Goal: Transaction & Acquisition: Subscribe to service/newsletter

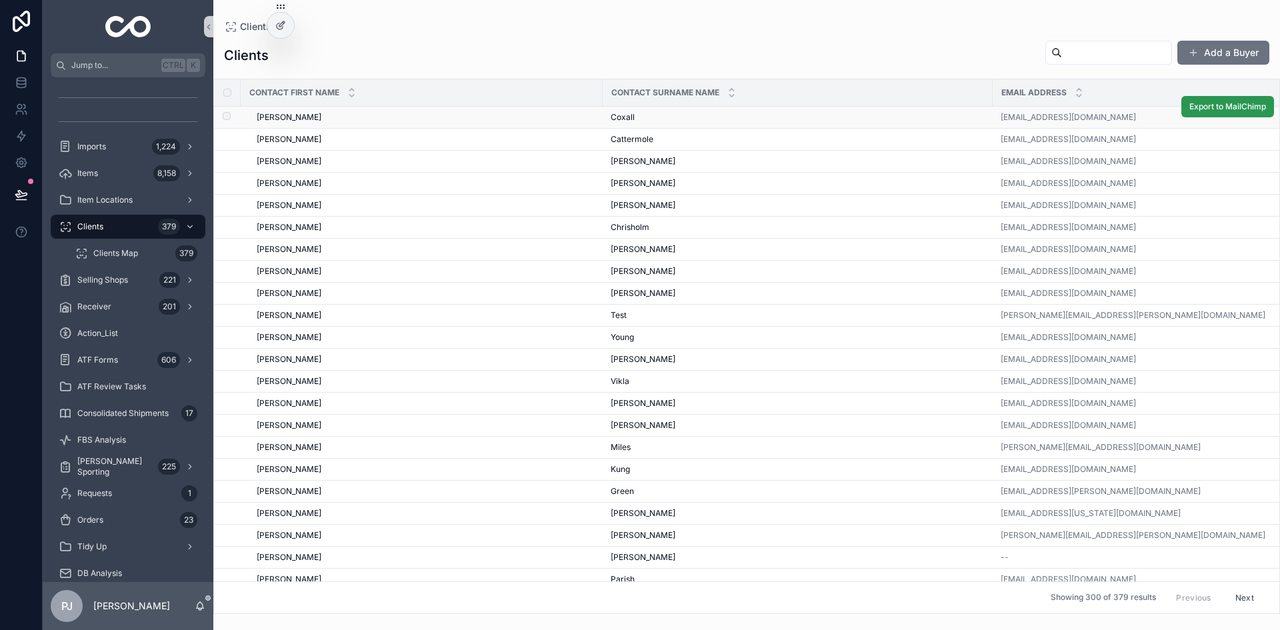
click at [1197, 110] on span "Export to MailChimp" at bounding box center [1227, 106] width 77 height 11
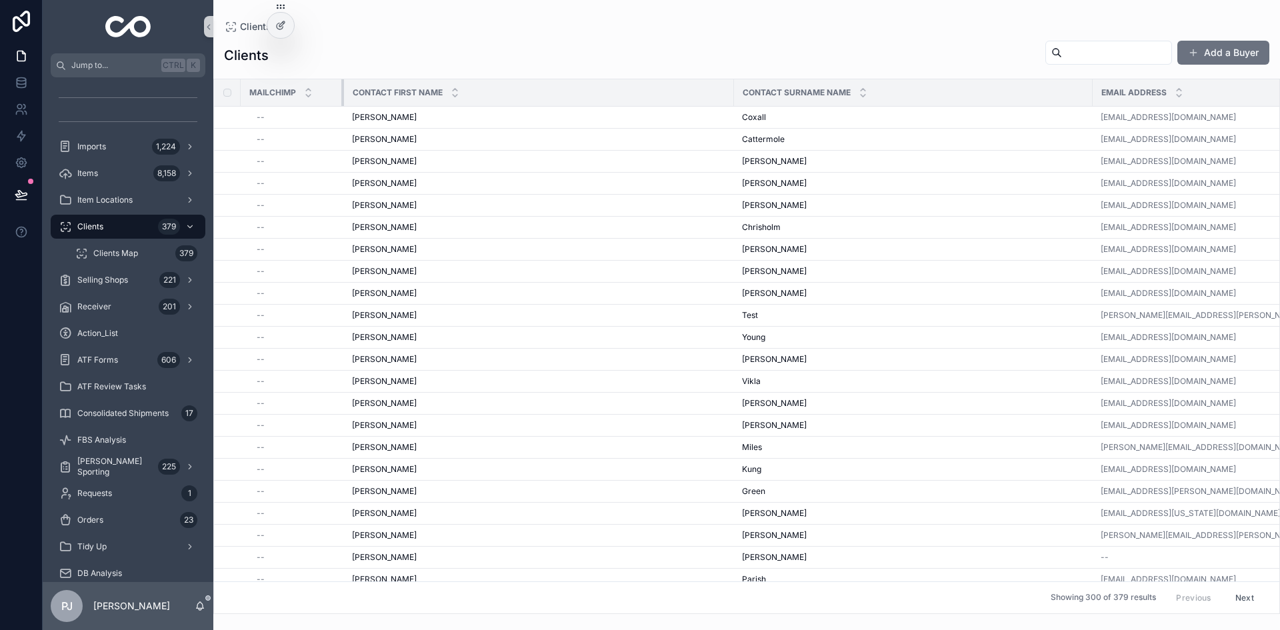
drag, startPoint x: 601, startPoint y: 91, endPoint x: 343, endPoint y: 98, distance: 258.7
click at [343, 98] on div "scrollable content" at bounding box center [343, 92] width 5 height 27
click at [1226, 127] on span "Export to MailChimp" at bounding box center [1227, 128] width 77 height 11
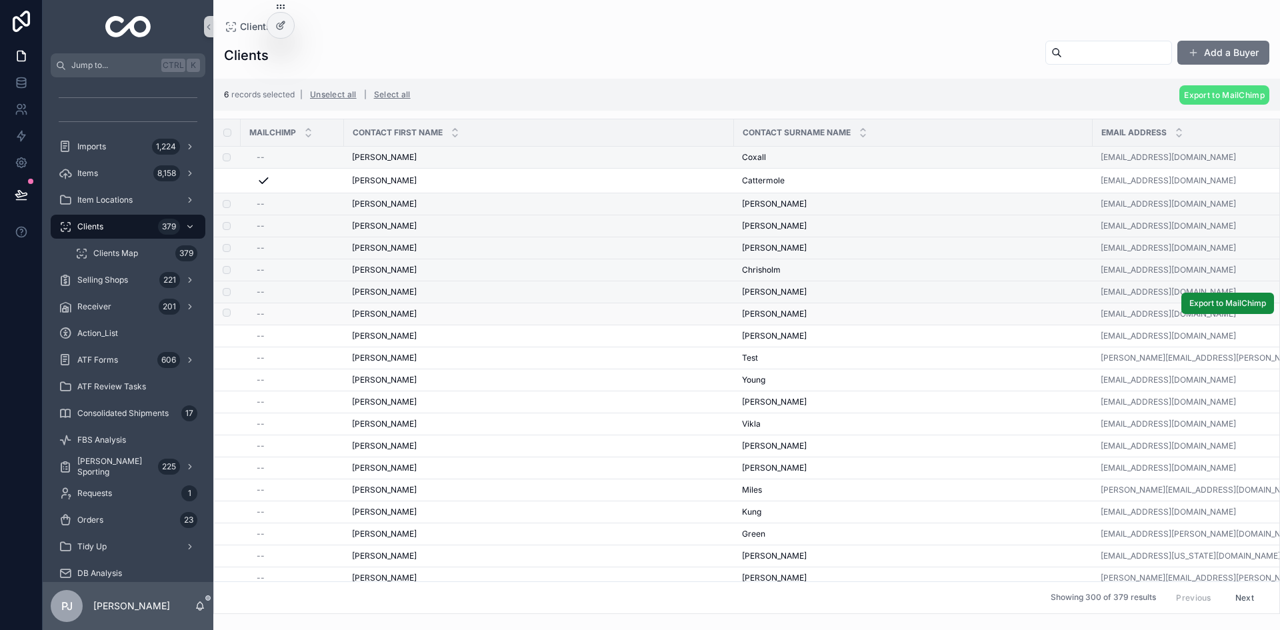
click at [223, 317] on label "scrollable content" at bounding box center [219, 314] width 8 height 11
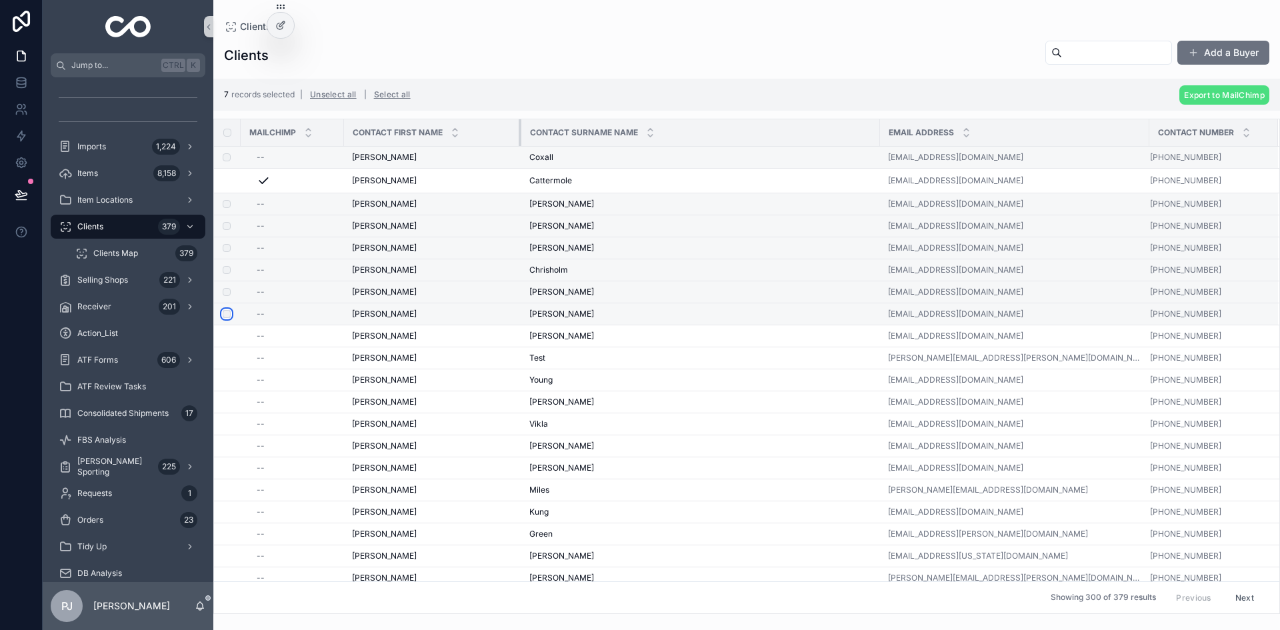
drag, startPoint x: 731, startPoint y: 135, endPoint x: 518, endPoint y: 144, distance: 213.5
click at [519, 144] on div "scrollable content" at bounding box center [521, 132] width 5 height 27
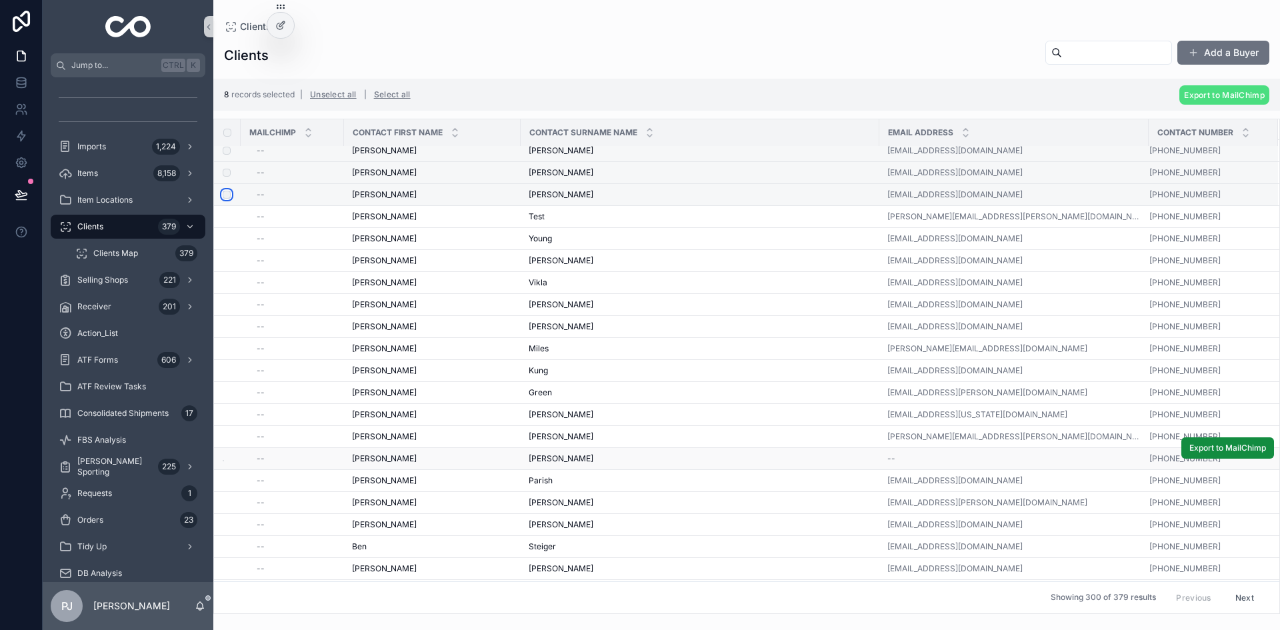
scroll to position [133, 0]
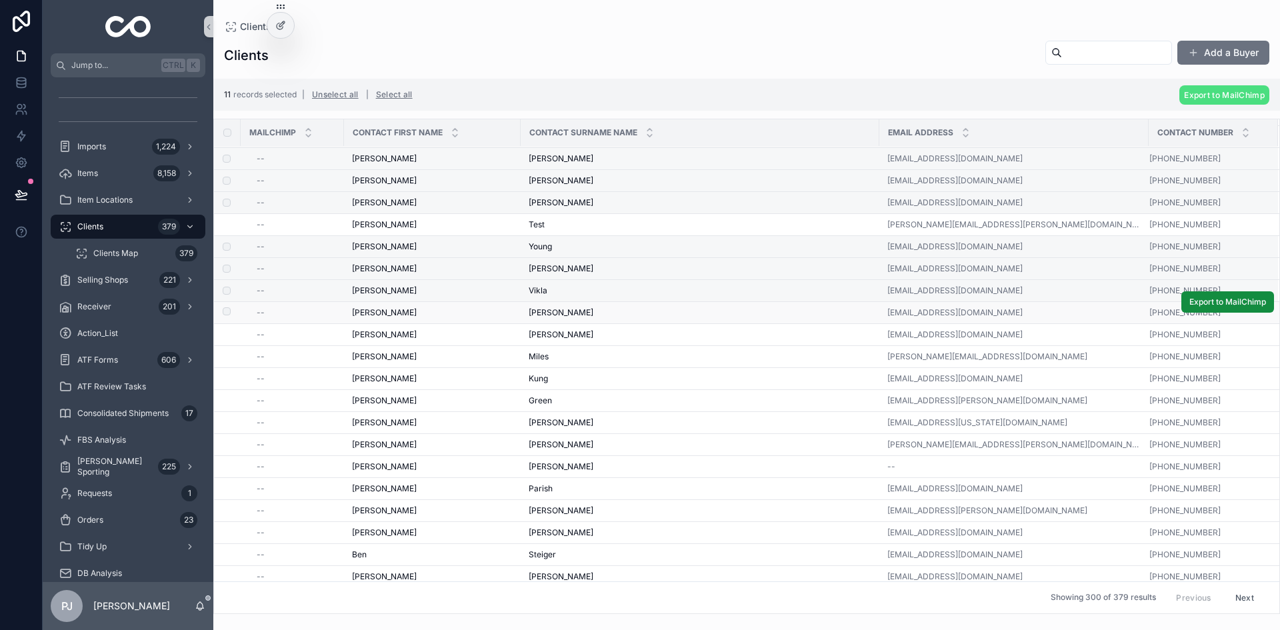
click at [231, 313] on td "scrollable content" at bounding box center [227, 313] width 27 height 22
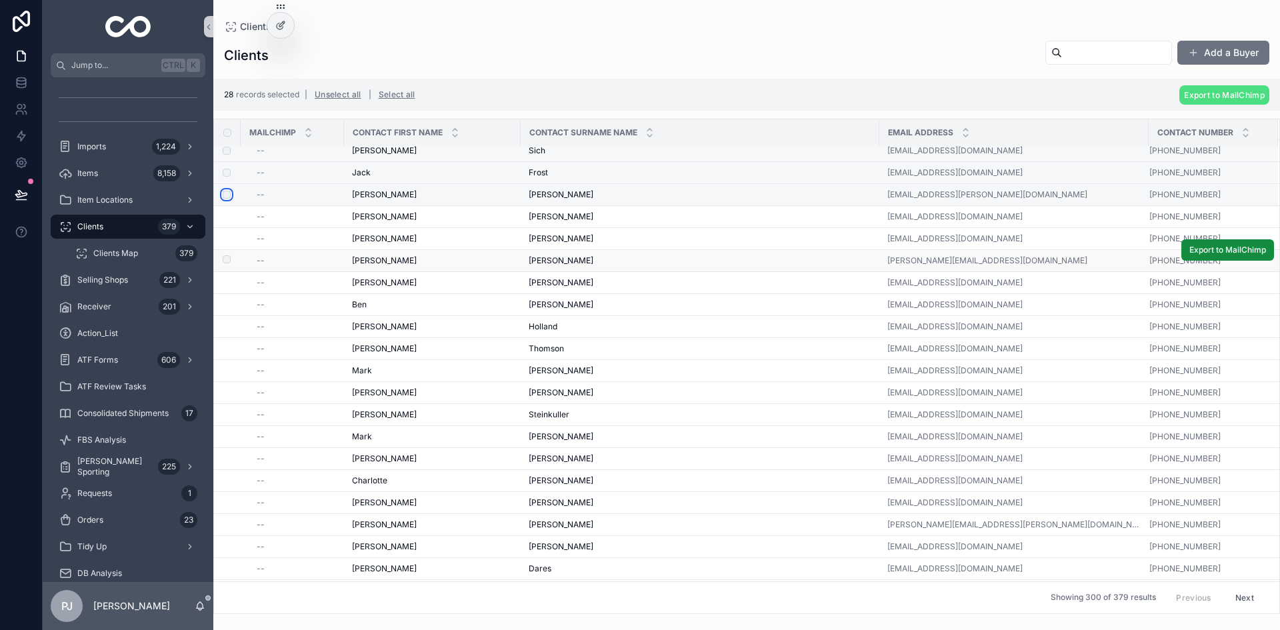
scroll to position [600, 0]
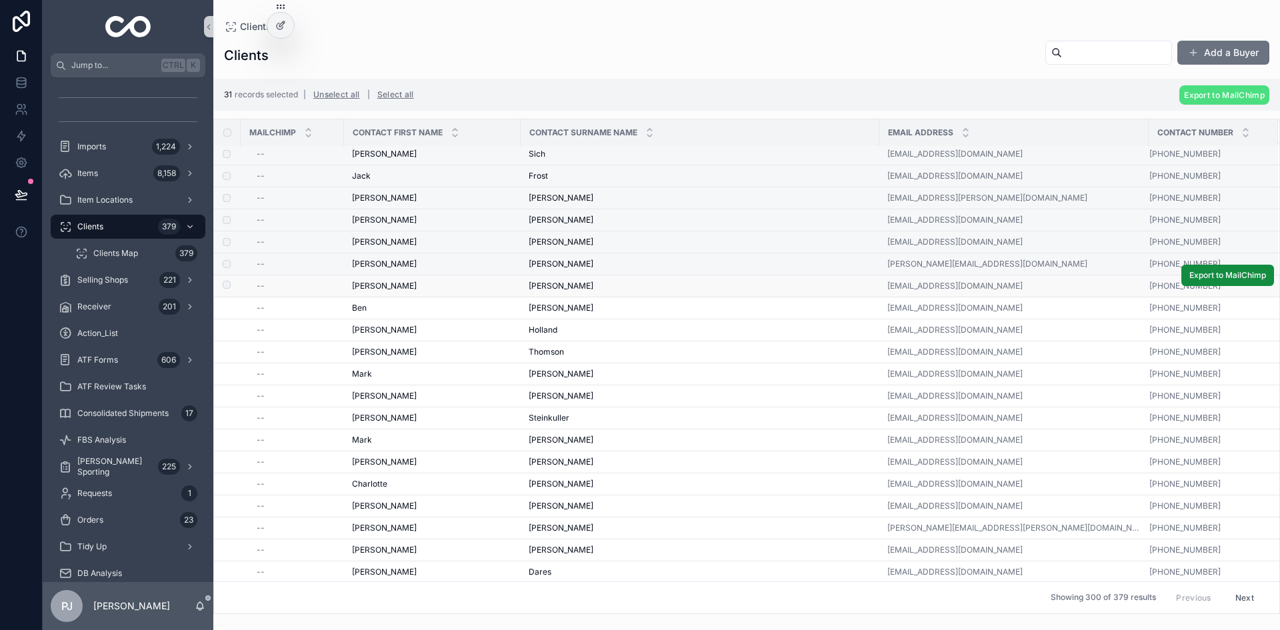
click at [231, 285] on td "scrollable content" at bounding box center [227, 286] width 27 height 22
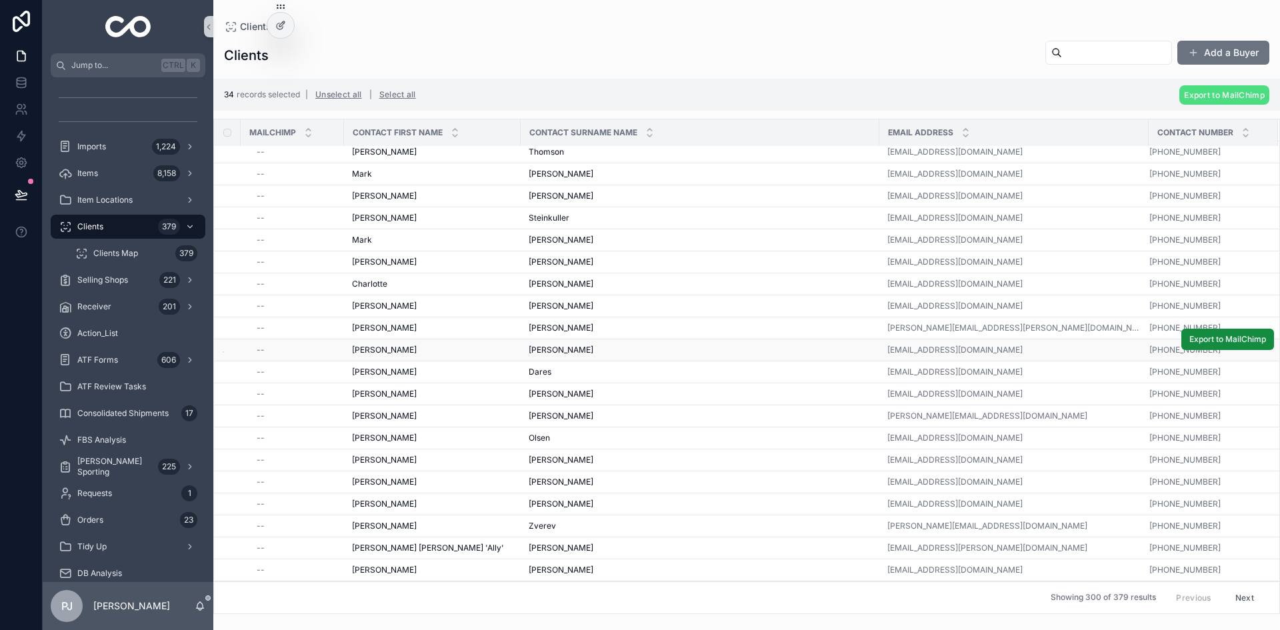
scroll to position [733, 0]
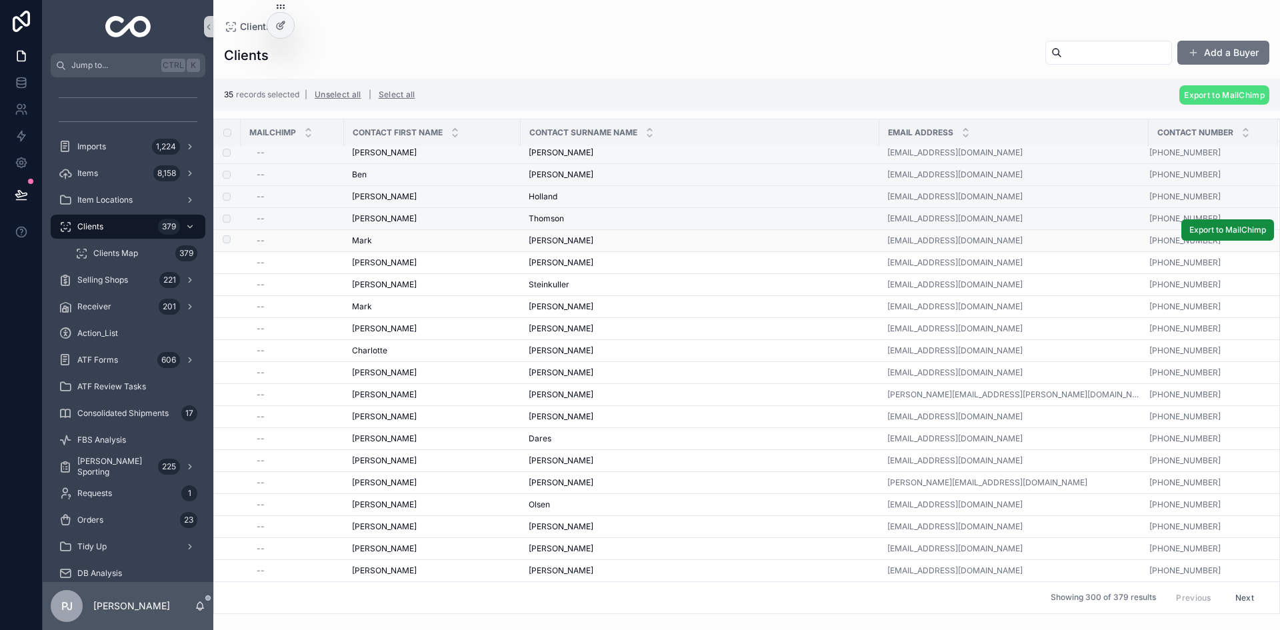
click at [233, 239] on td "scrollable content" at bounding box center [227, 241] width 27 height 22
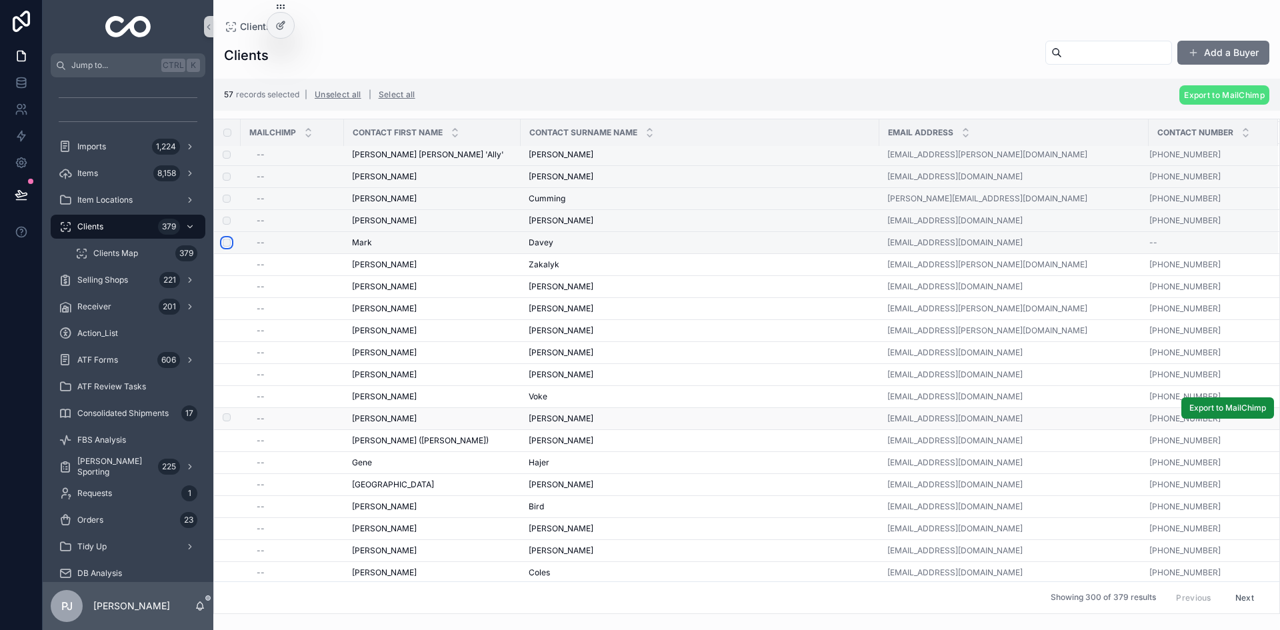
scroll to position [1266, 0]
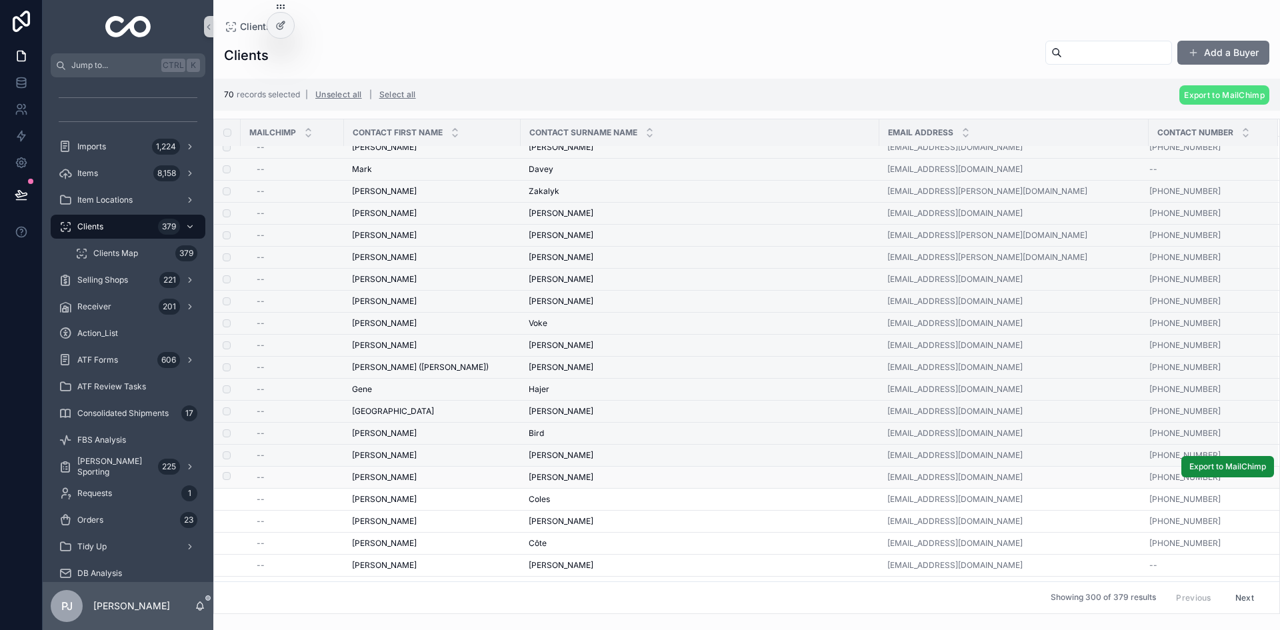
click at [231, 478] on td "scrollable content" at bounding box center [227, 478] width 27 height 22
click at [223, 480] on label "scrollable content" at bounding box center [219, 477] width 8 height 11
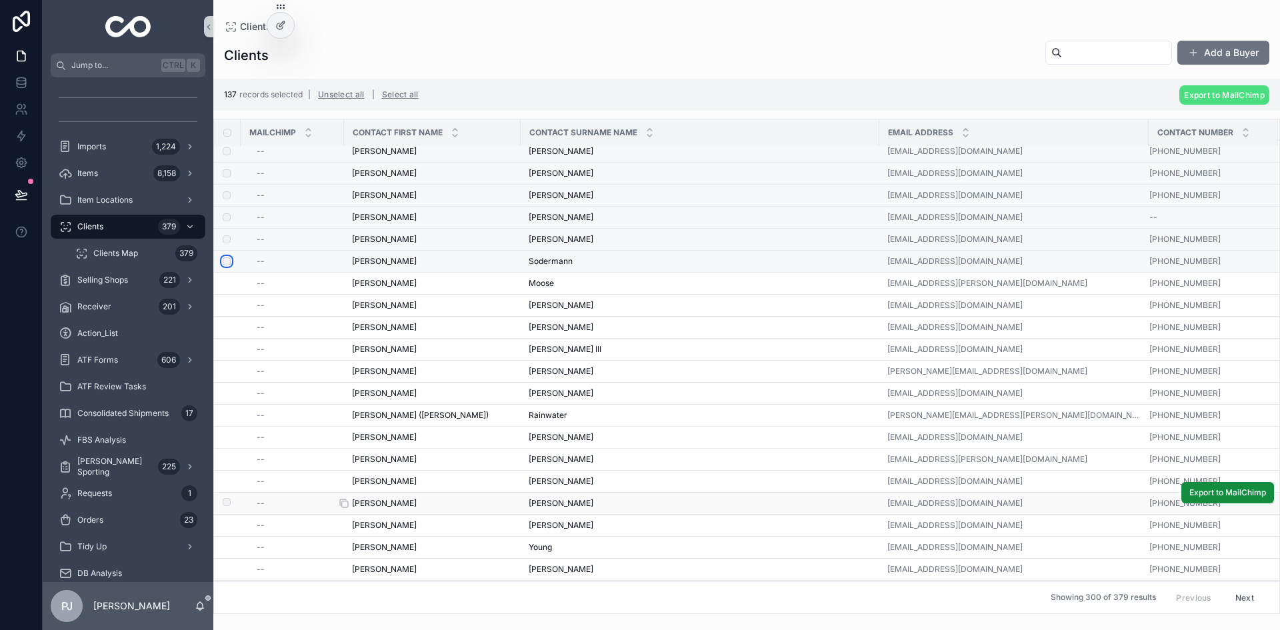
scroll to position [3133, 0]
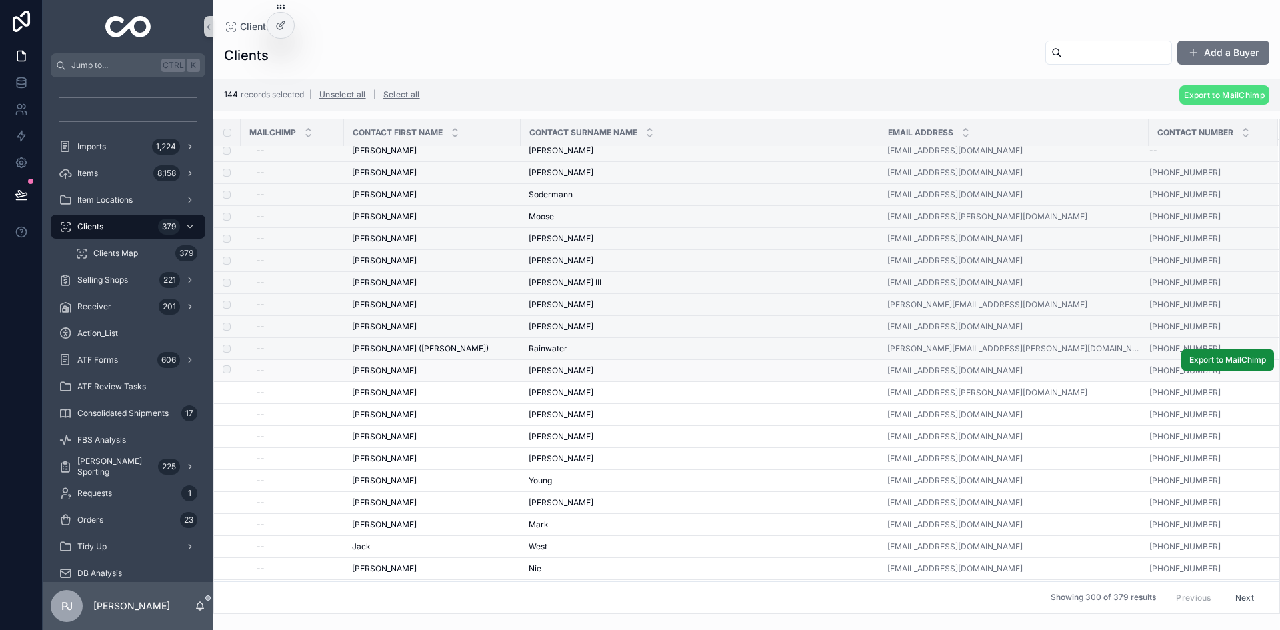
click at [223, 373] on label "scrollable content" at bounding box center [219, 370] width 8 height 11
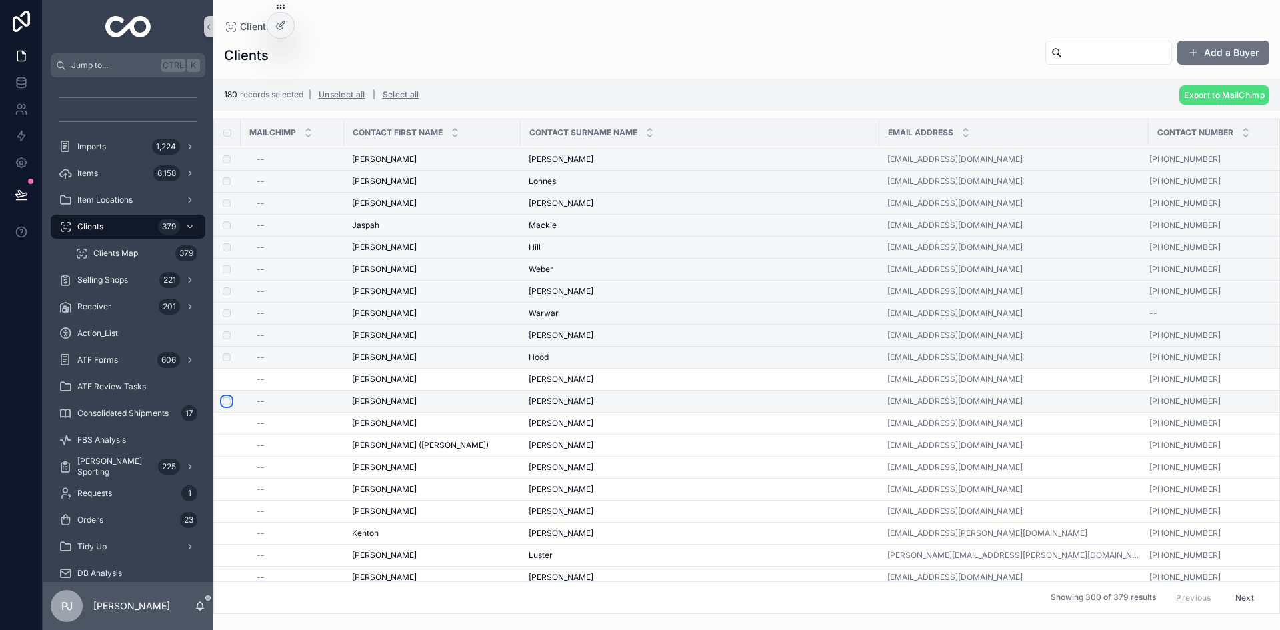
scroll to position [4133, 0]
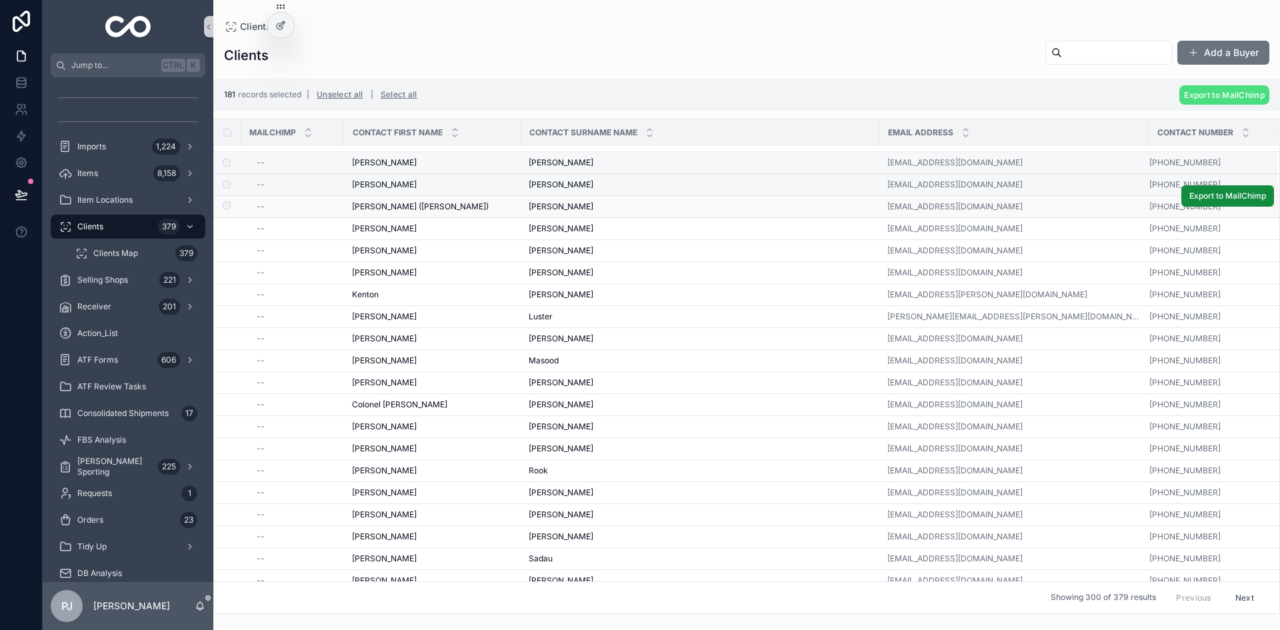
click at [223, 209] on label "scrollable content" at bounding box center [219, 206] width 8 height 11
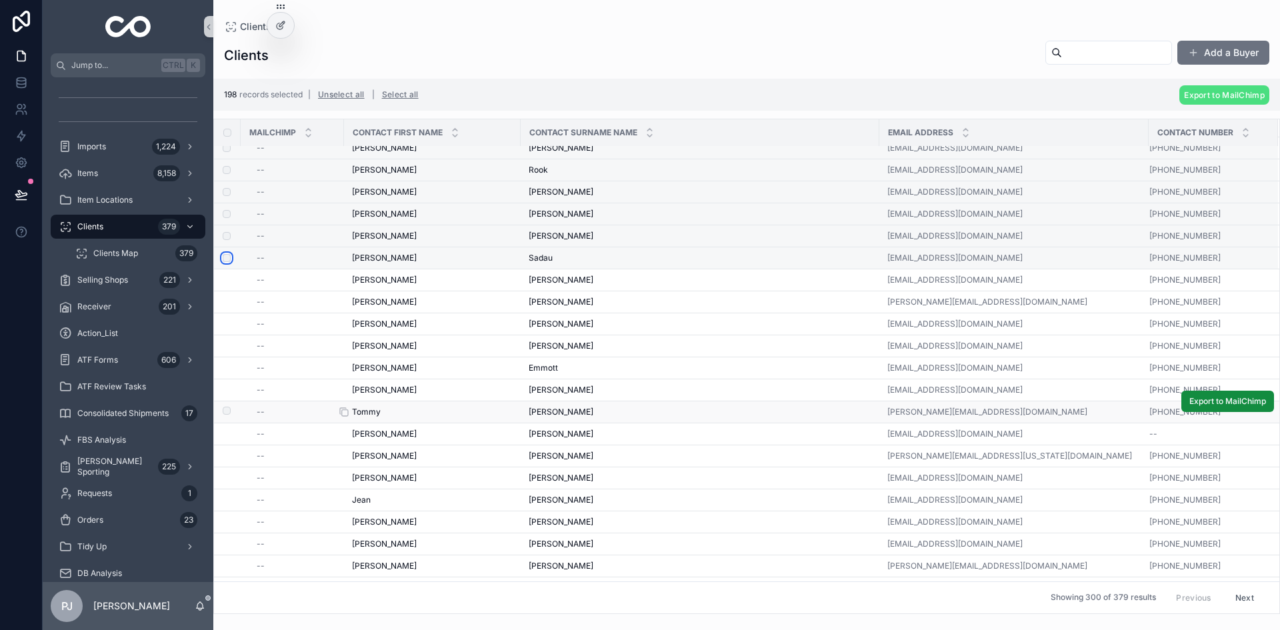
scroll to position [4466, 0]
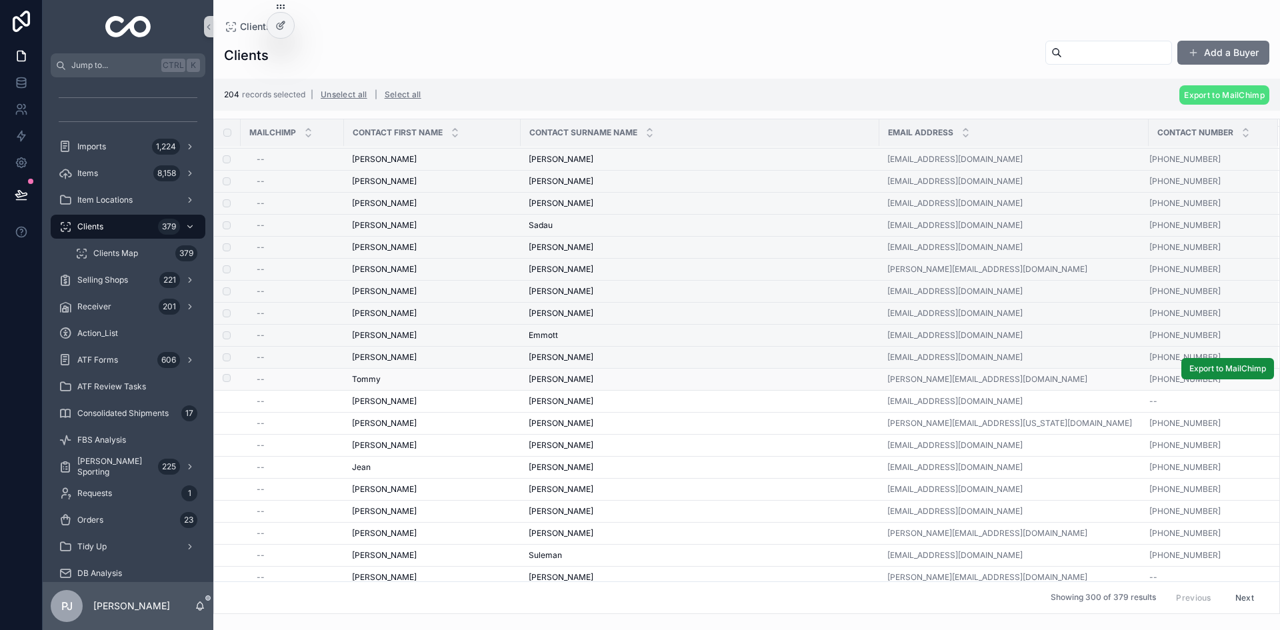
click at [231, 377] on td "scrollable content" at bounding box center [227, 380] width 27 height 22
click at [225, 373] on td "scrollable content" at bounding box center [227, 380] width 27 height 22
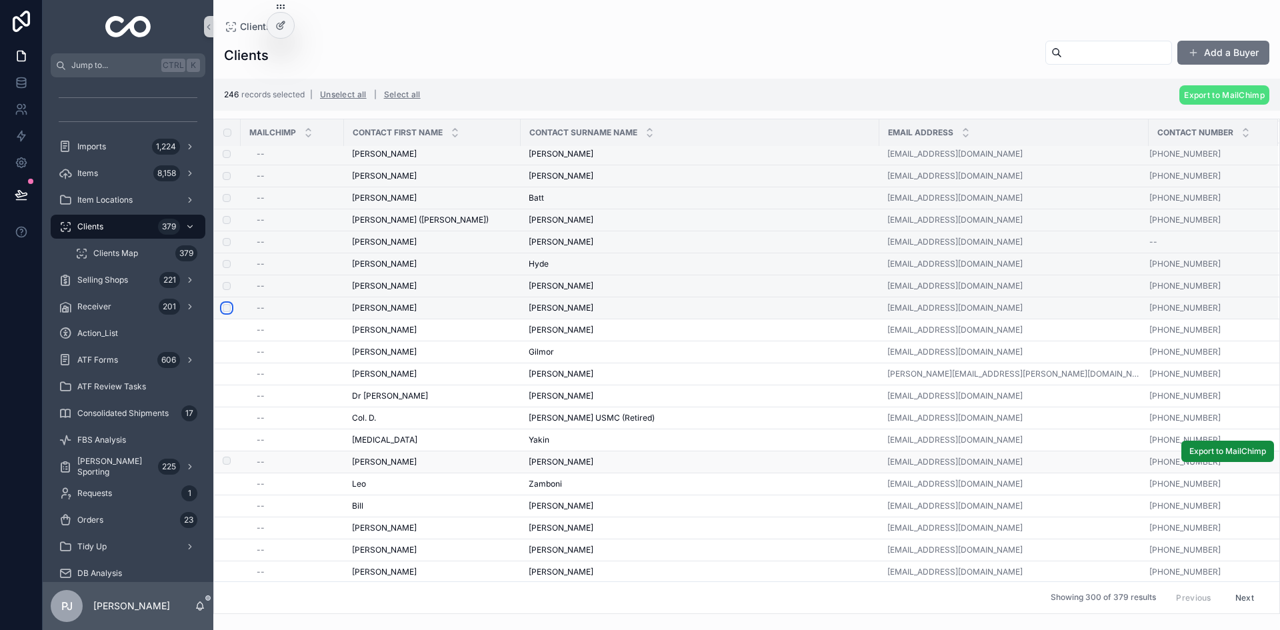
scroll to position [5532, 0]
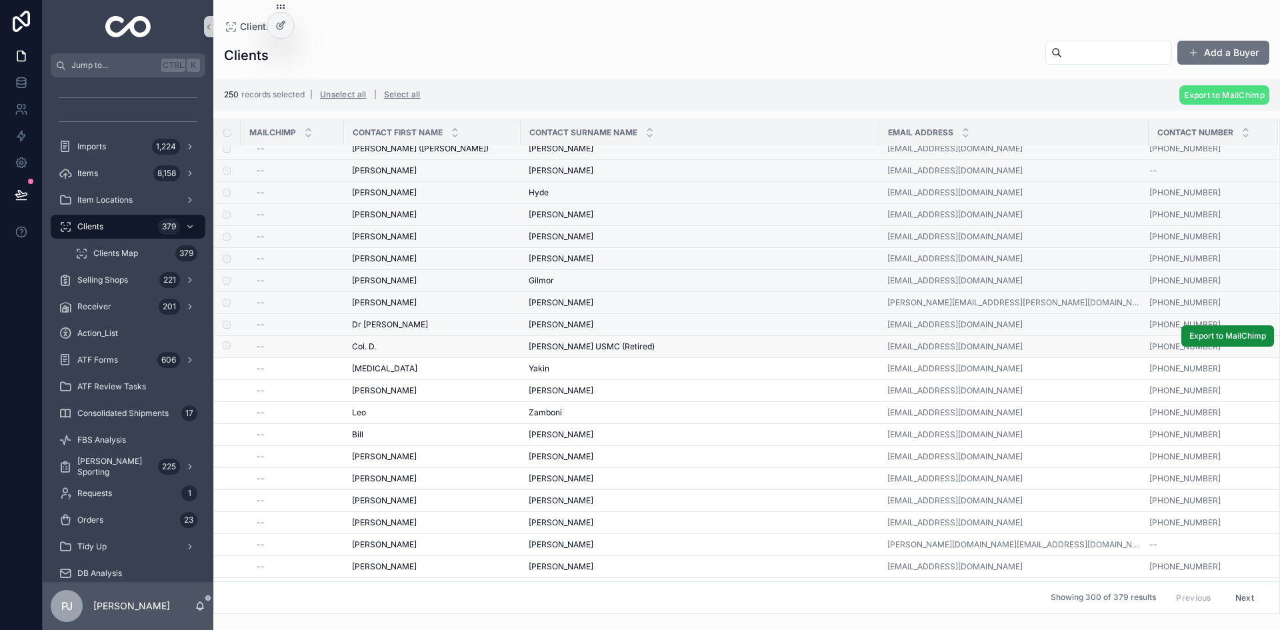
click at [223, 349] on label "scrollable content" at bounding box center [219, 346] width 8 height 11
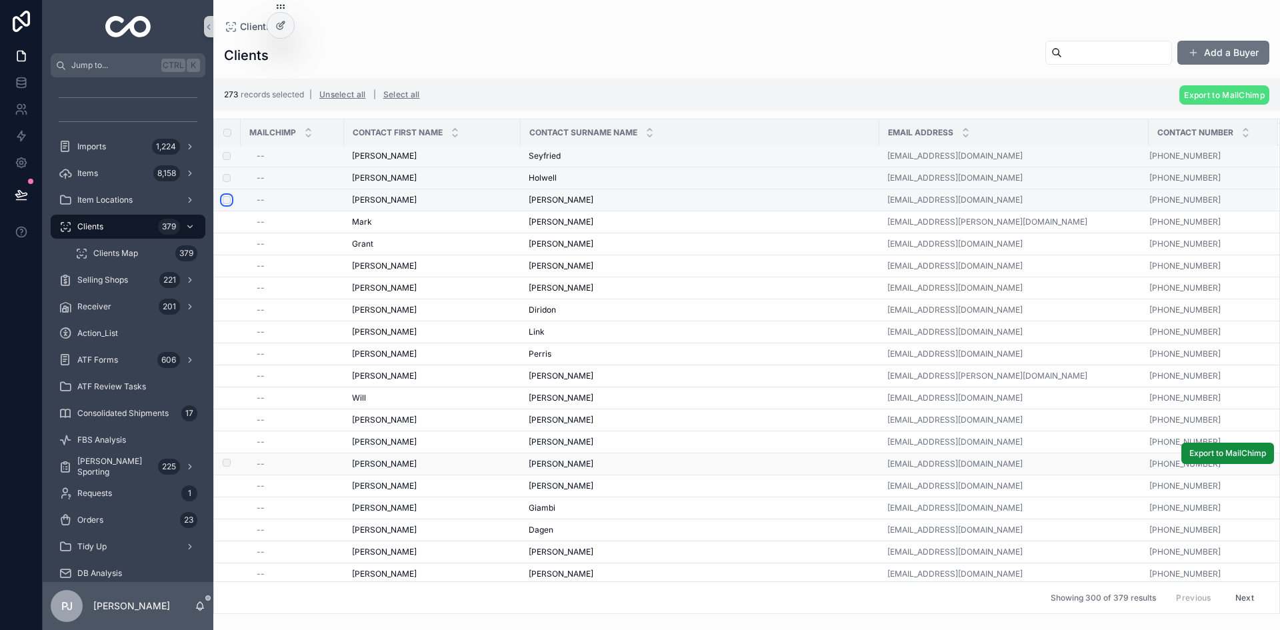
scroll to position [6166, 0]
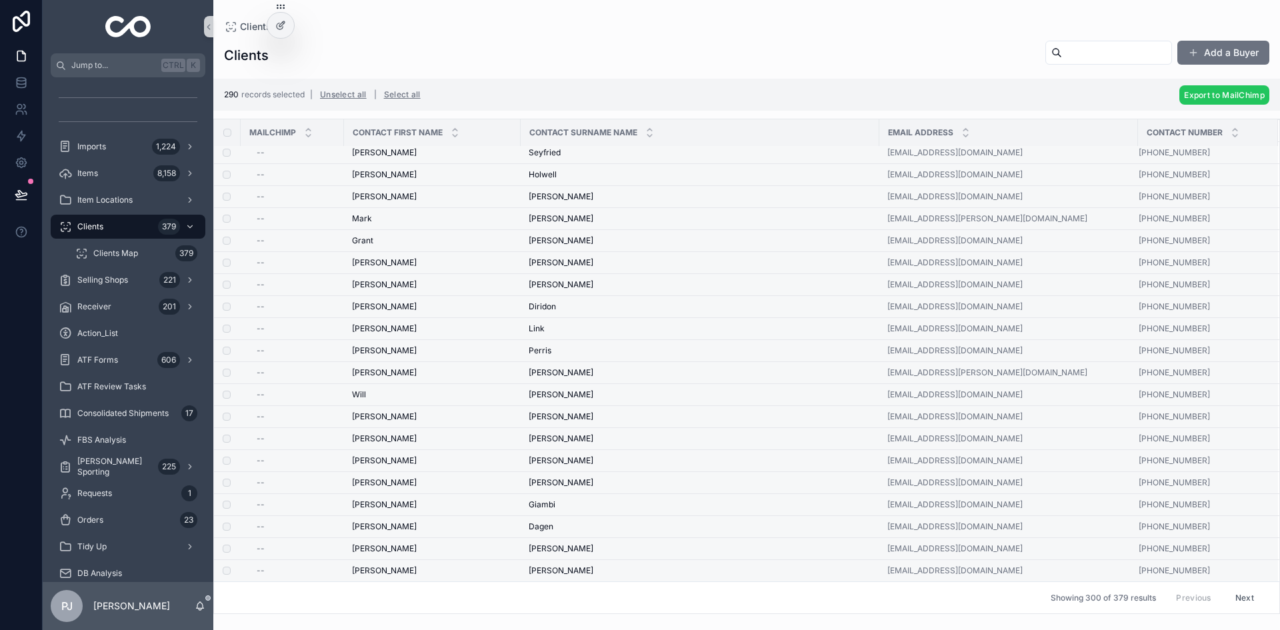
click at [1226, 90] on span "Export to MailChimp" at bounding box center [1224, 95] width 81 height 10
click at [1248, 67] on icon "scrollable content" at bounding box center [1246, 69] width 11 height 11
click at [831, 45] on div "Clients Add a Buyer" at bounding box center [746, 55] width 1045 height 31
click at [1240, 595] on button "Next" at bounding box center [1244, 597] width 37 height 21
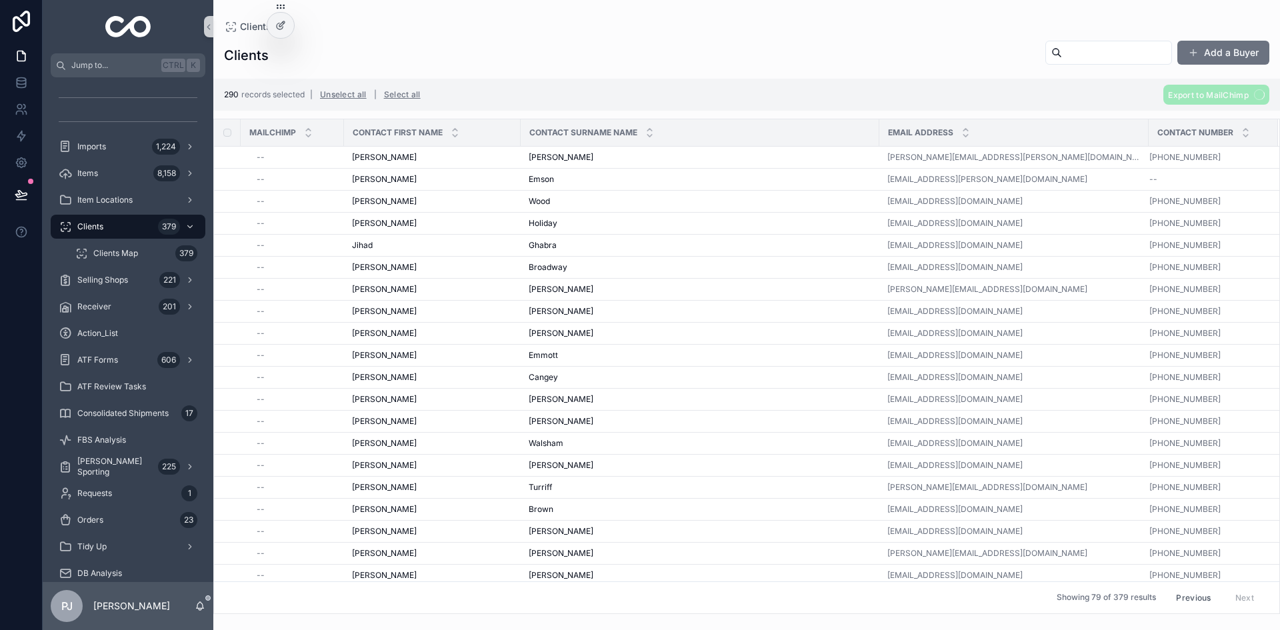
click at [513, 46] on div "Clients Add a Buyer" at bounding box center [746, 55] width 1045 height 31
click at [125, 416] on span "Consolidated Shipments" at bounding box center [122, 413] width 91 height 11
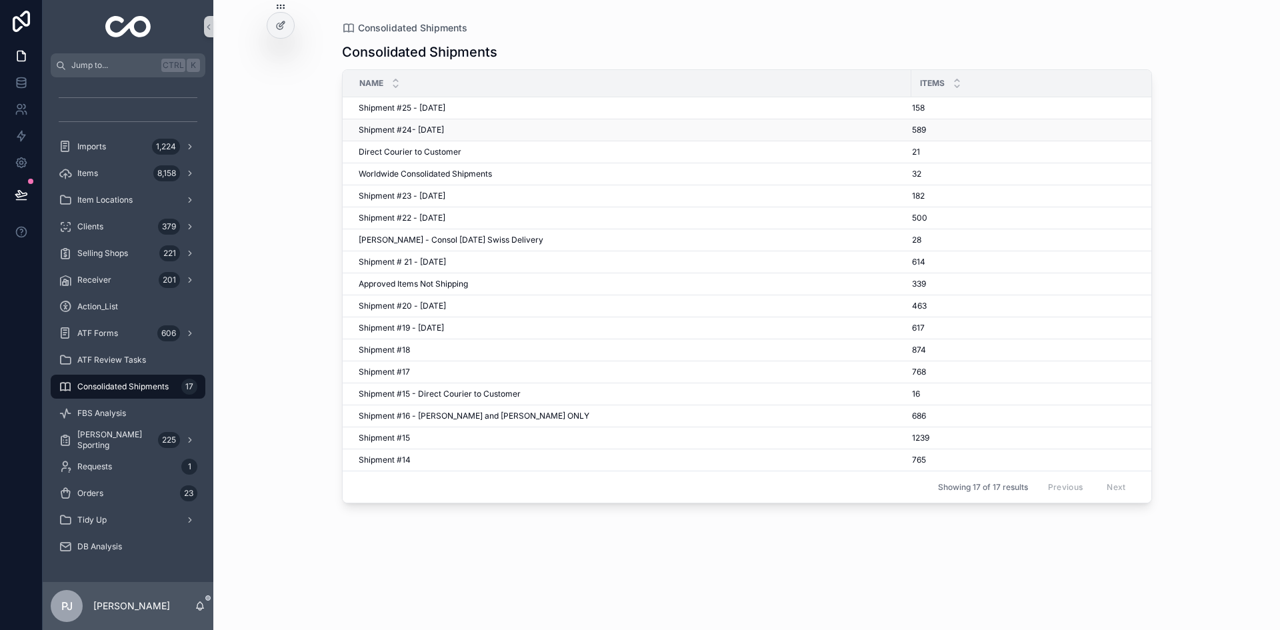
click at [398, 133] on span "Shipment #24- Sep'25" at bounding box center [401, 130] width 85 height 11
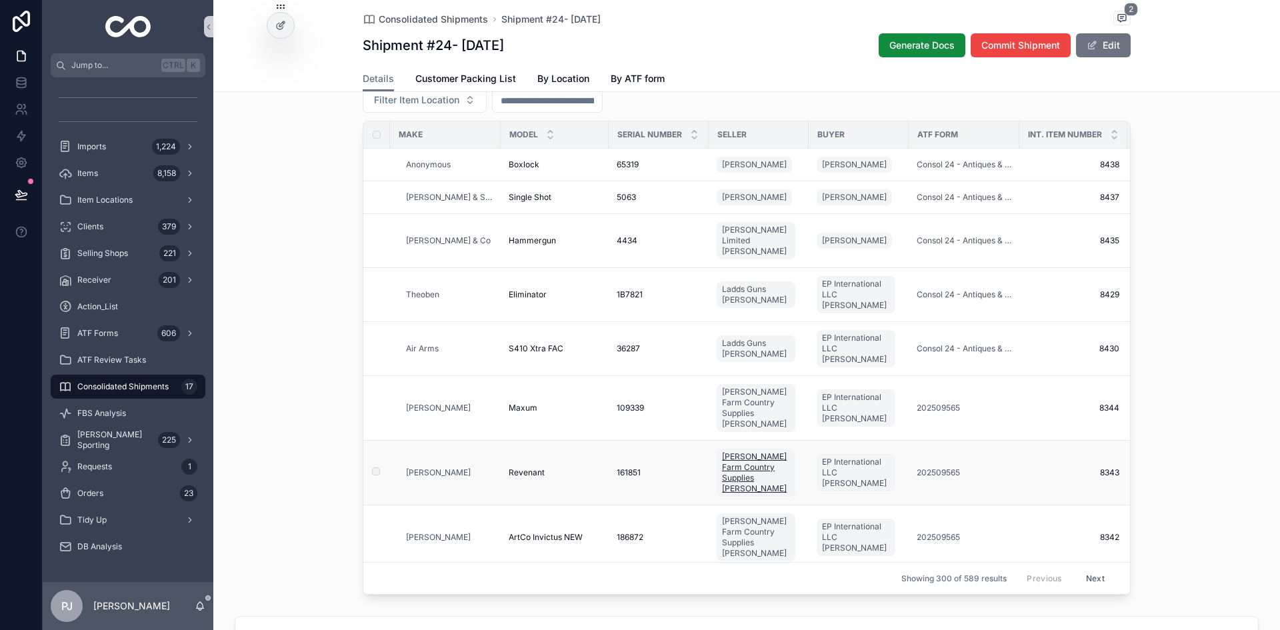
scroll to position [250, 0]
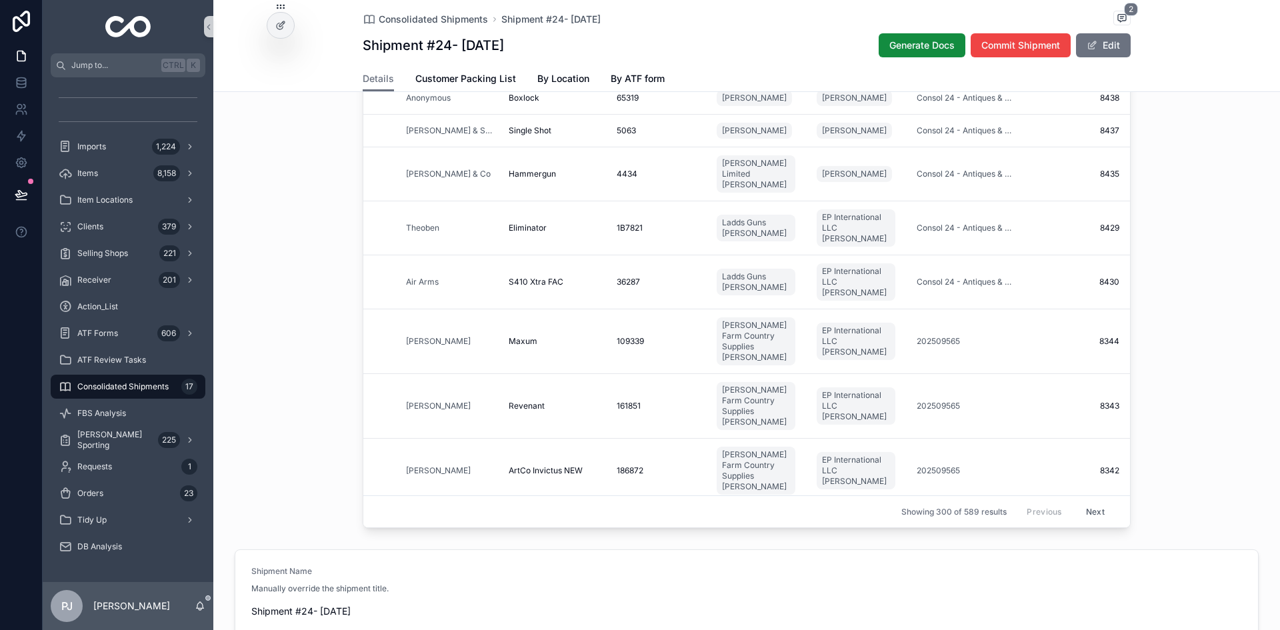
click at [1088, 505] on button "Next" at bounding box center [1094, 511] width 37 height 21
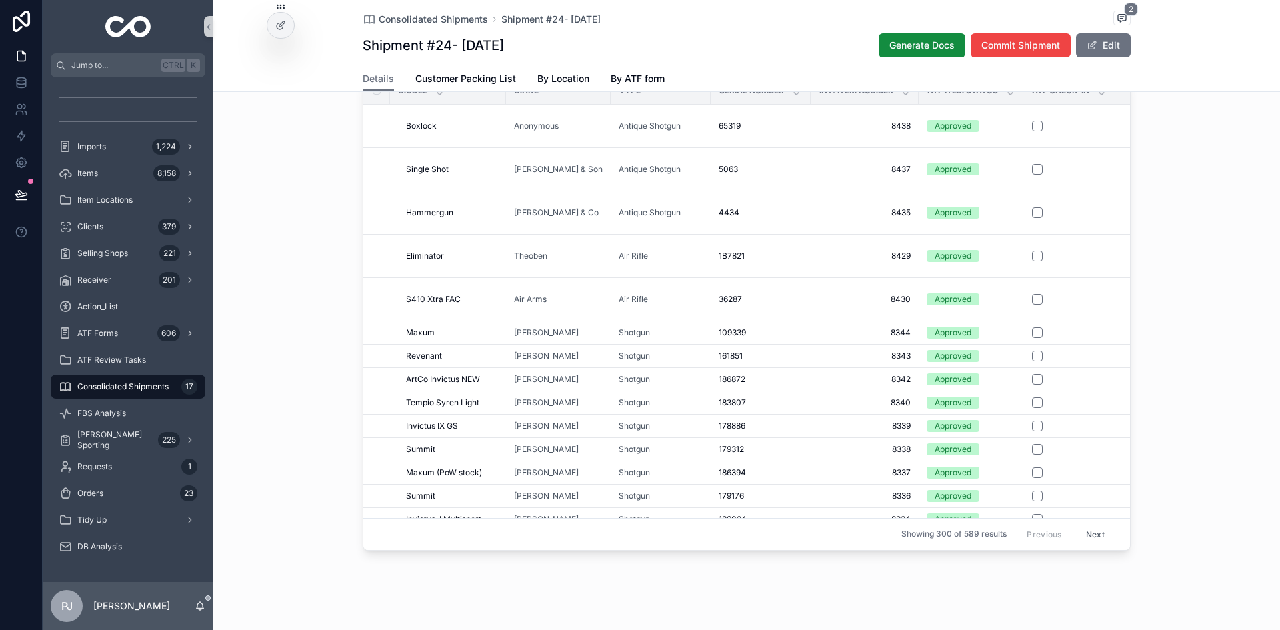
scroll to position [1011, 0]
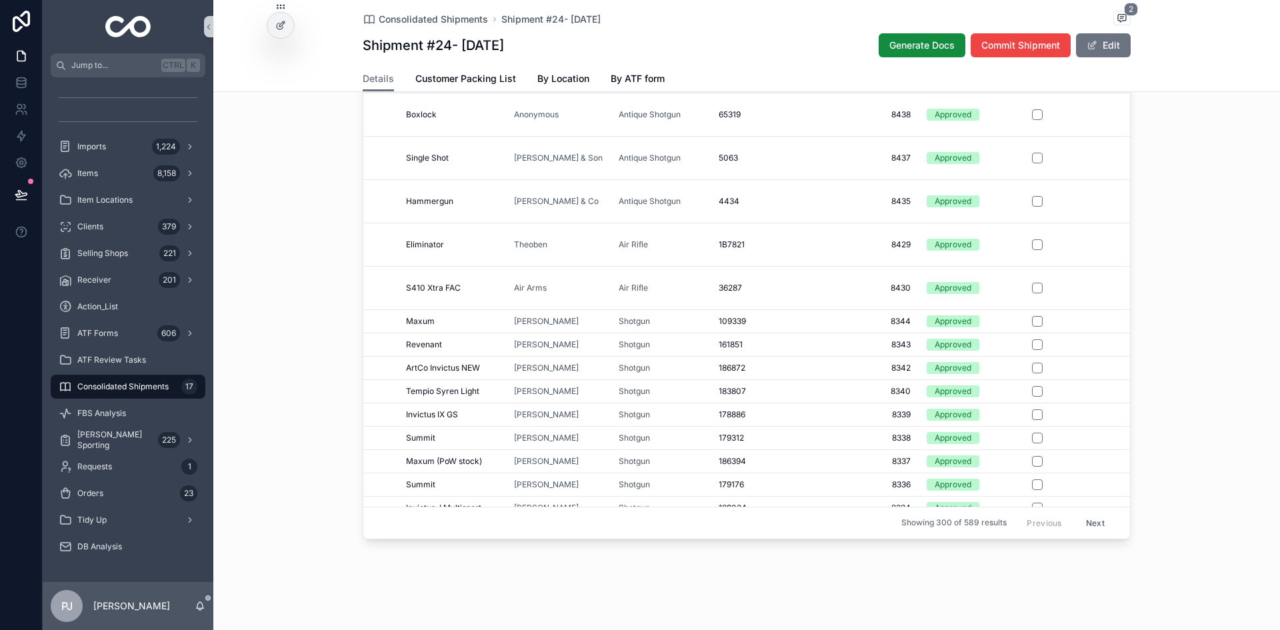
click at [1081, 514] on button "Next" at bounding box center [1094, 523] width 37 height 21
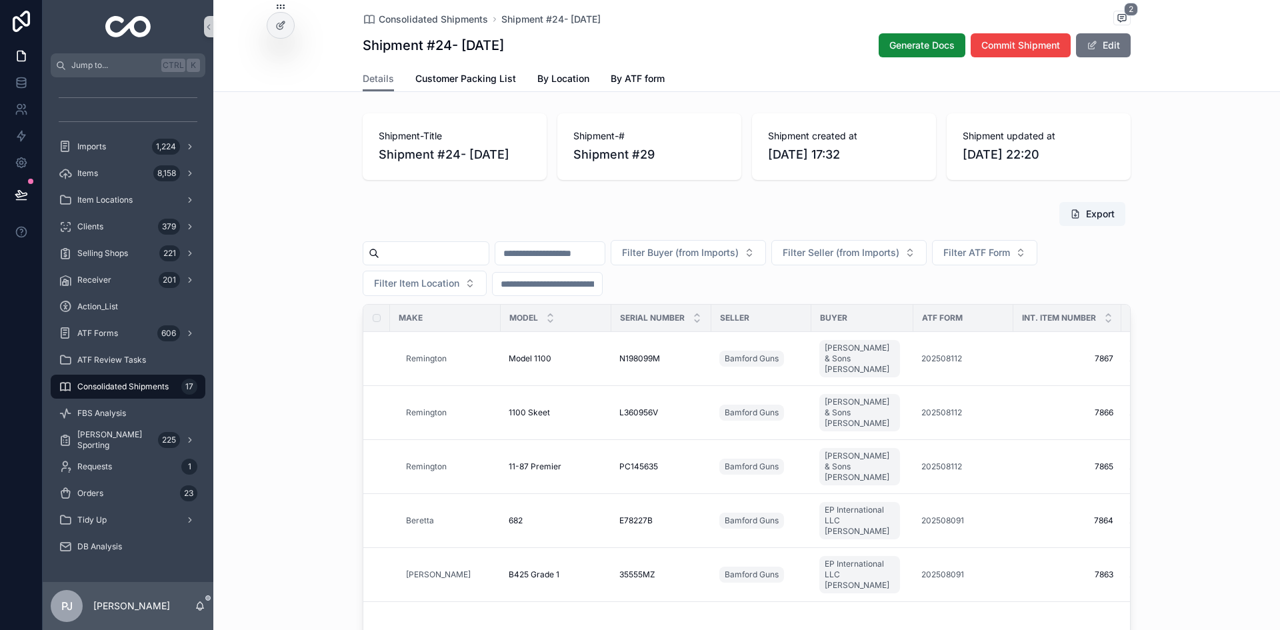
click at [279, 252] on div "Export Filter Buyer (from Imports) Filter Seller (from Imports) Filter ATF Form…" at bounding box center [746, 489] width 1066 height 587
click at [279, 251] on div "Export Filter Buyer (from Imports) Filter Seller (from Imports) Filter ATF Form…" at bounding box center [746, 489] width 1066 height 587
click at [132, 236] on div "Clients 379" at bounding box center [128, 226] width 139 height 21
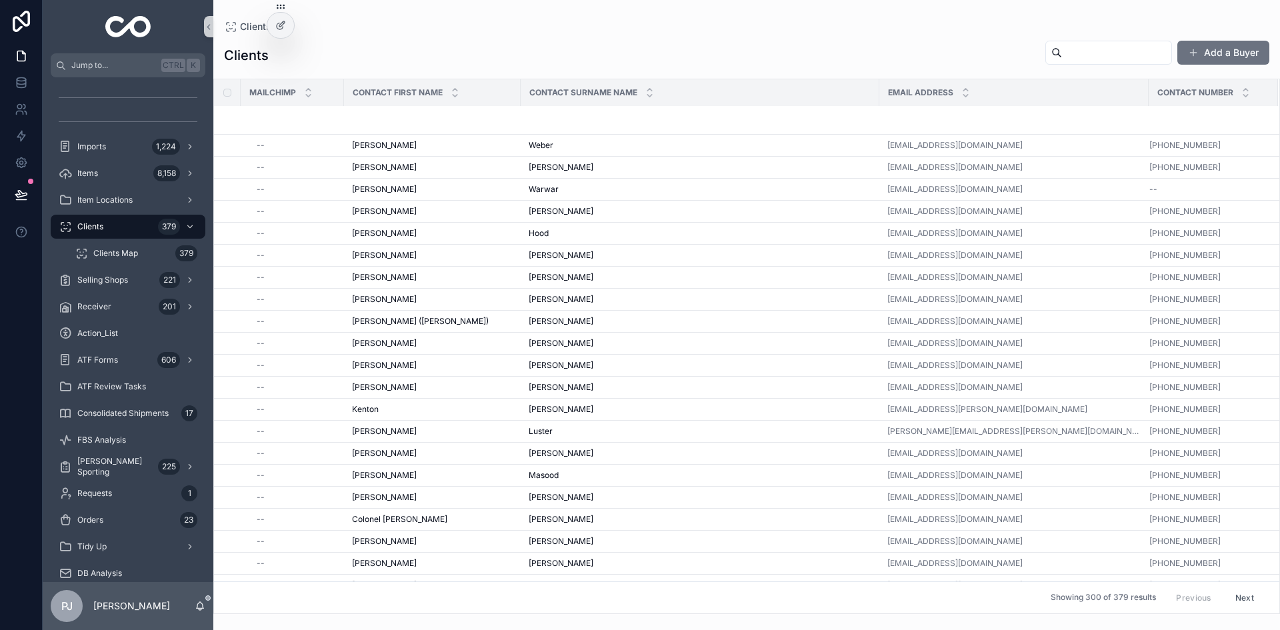
scroll to position [4669, 0]
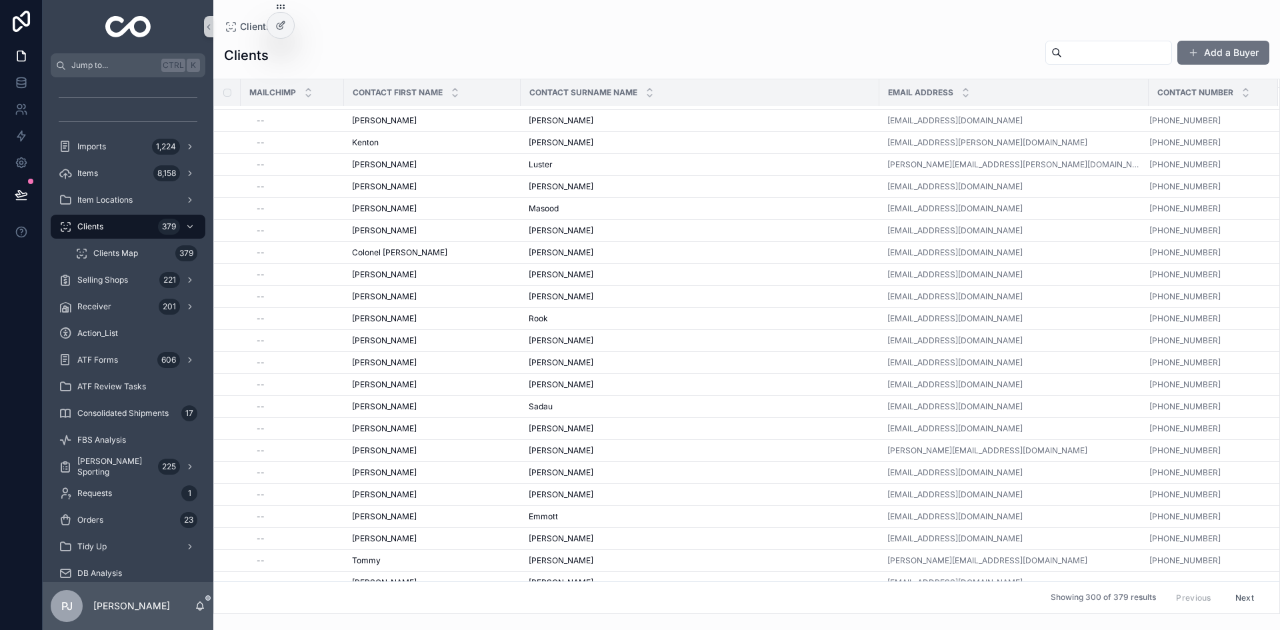
click at [1226, 599] on button "Next" at bounding box center [1244, 597] width 37 height 21
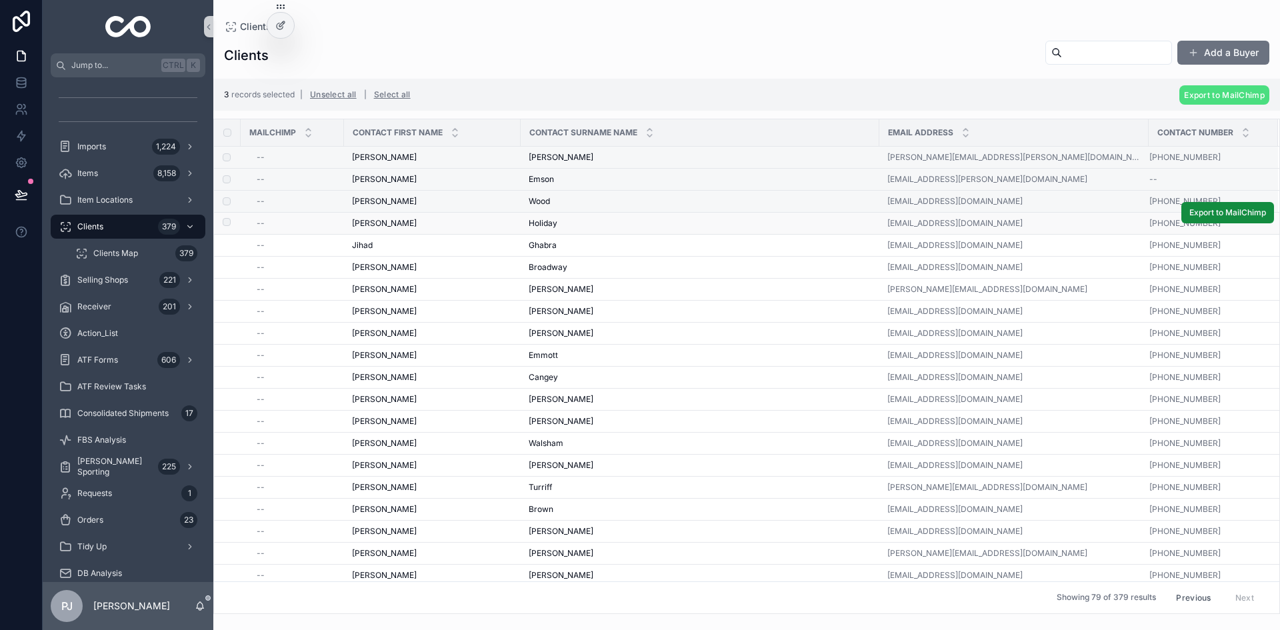
click at [223, 227] on label "scrollable content" at bounding box center [219, 223] width 8 height 11
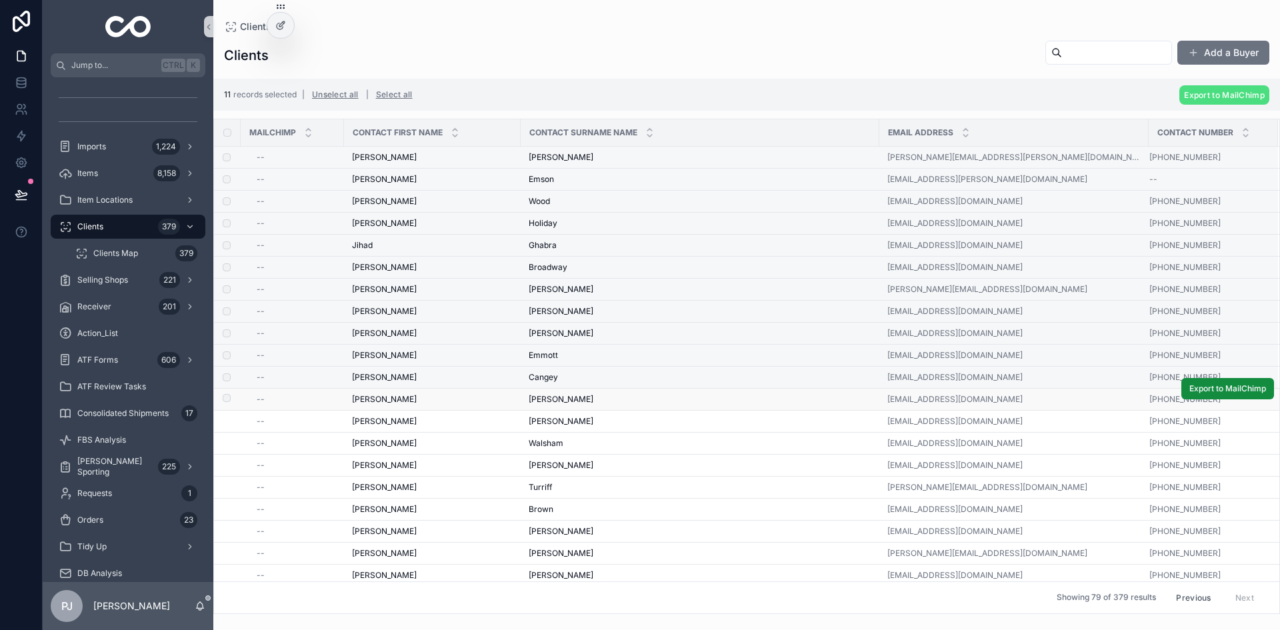
click at [223, 401] on label "scrollable content" at bounding box center [219, 399] width 8 height 11
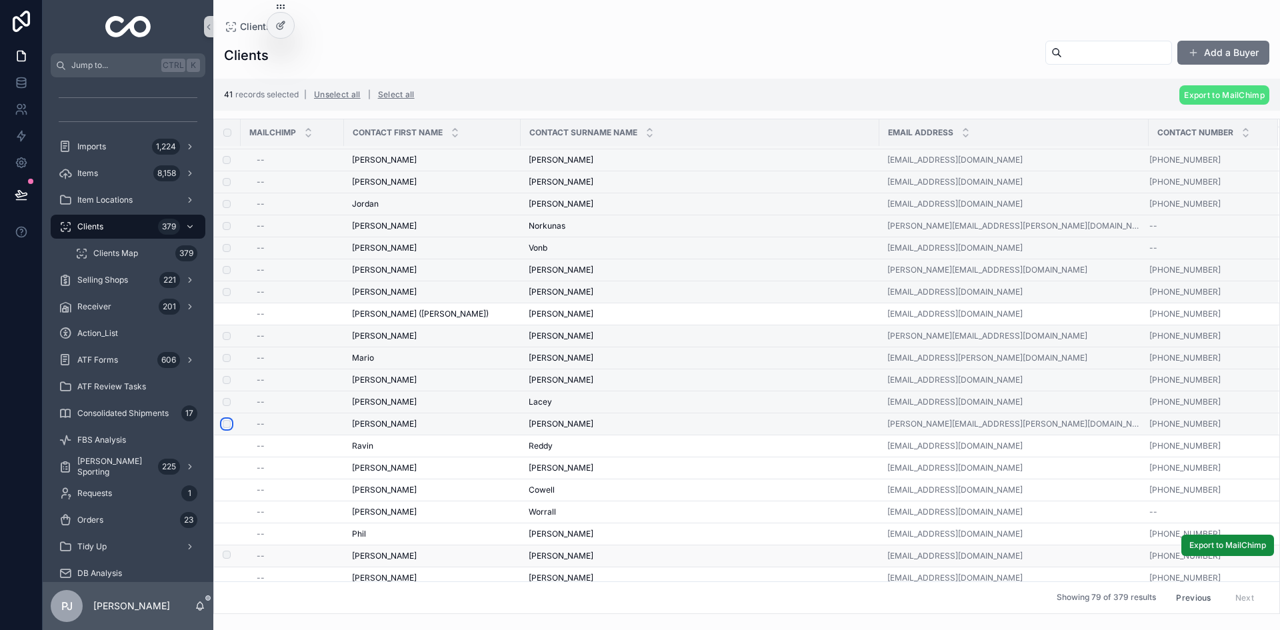
scroll to position [733, 0]
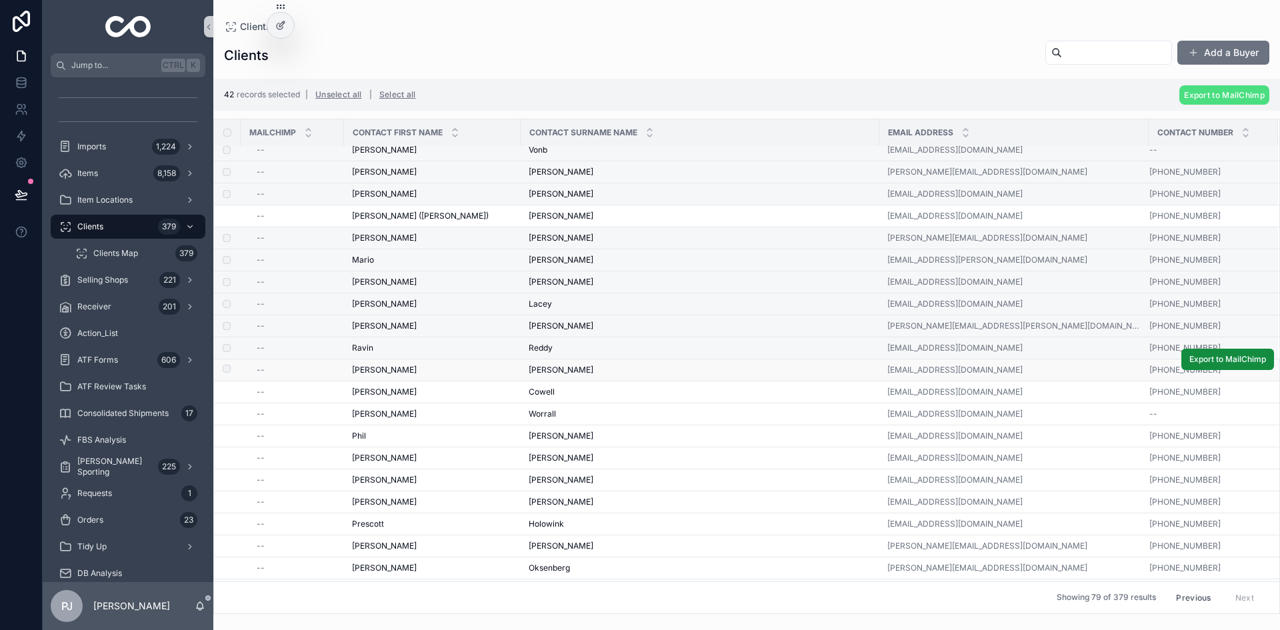
click at [223, 373] on label "scrollable content" at bounding box center [219, 370] width 8 height 11
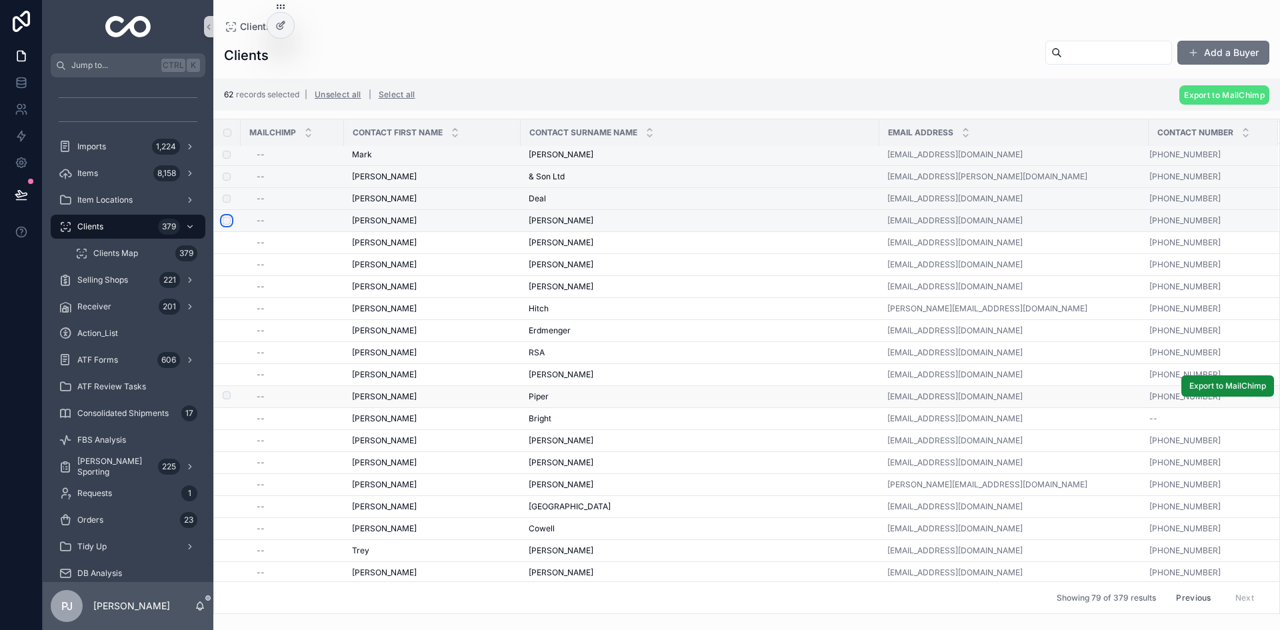
scroll to position [1302, 0]
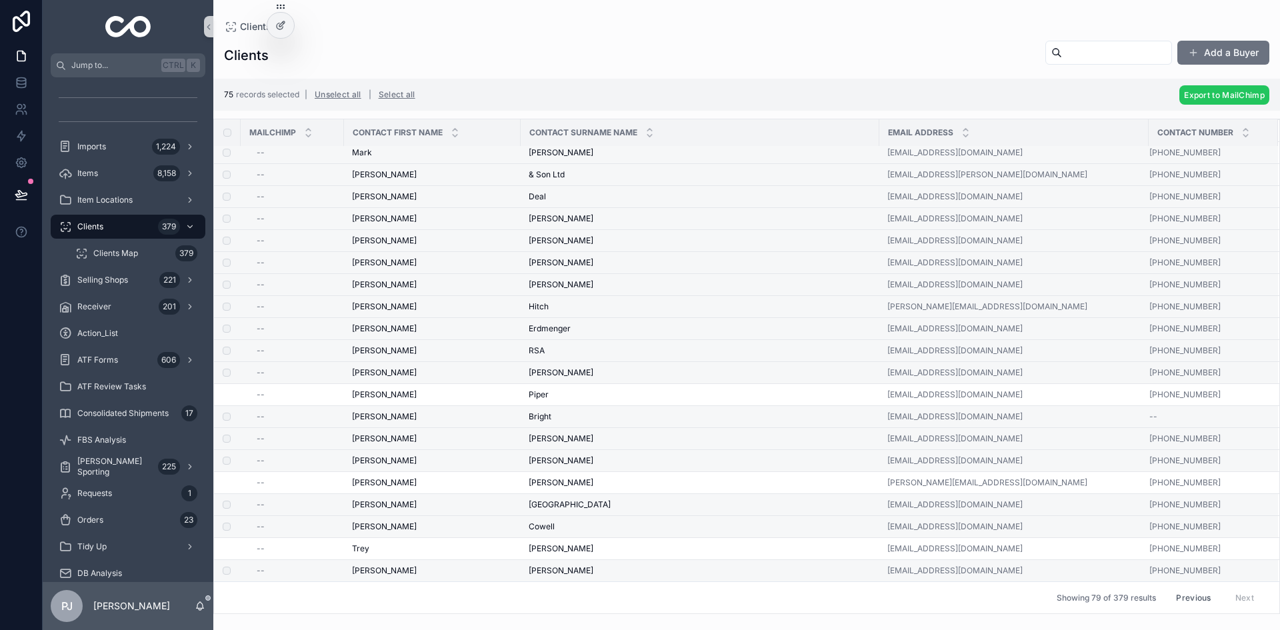
click at [1238, 98] on span "Export to MailChimp" at bounding box center [1224, 95] width 81 height 10
click at [1244, 69] on icon "scrollable content" at bounding box center [1246, 69] width 7 height 5
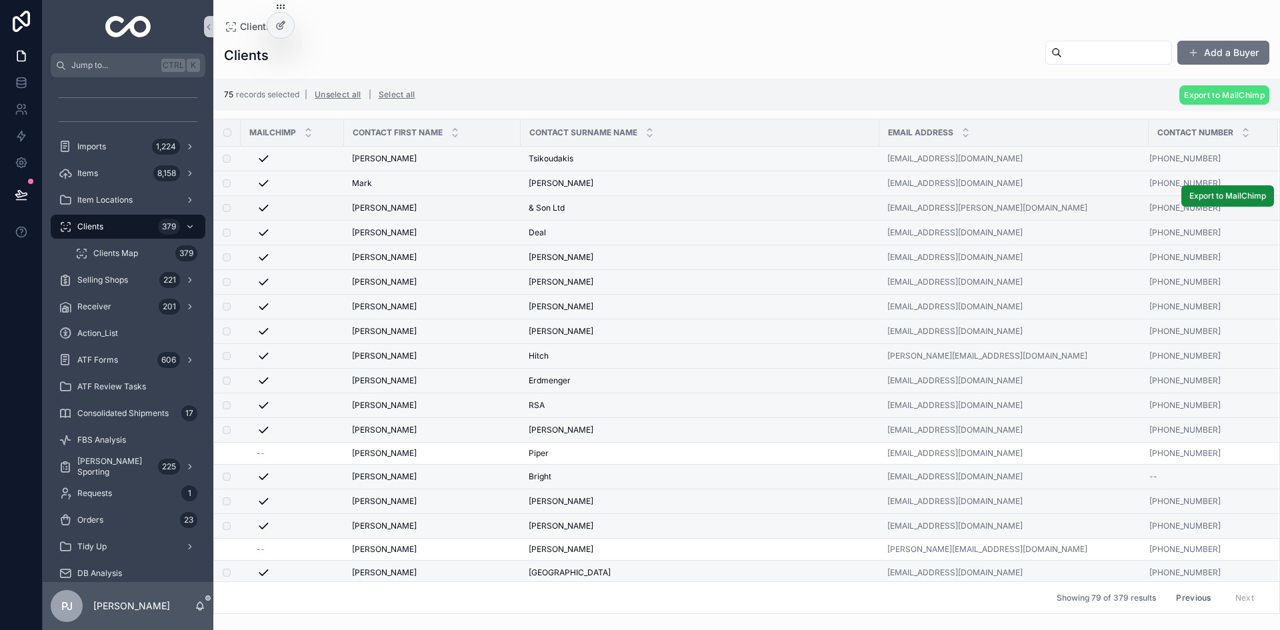
scroll to position [1329, 0]
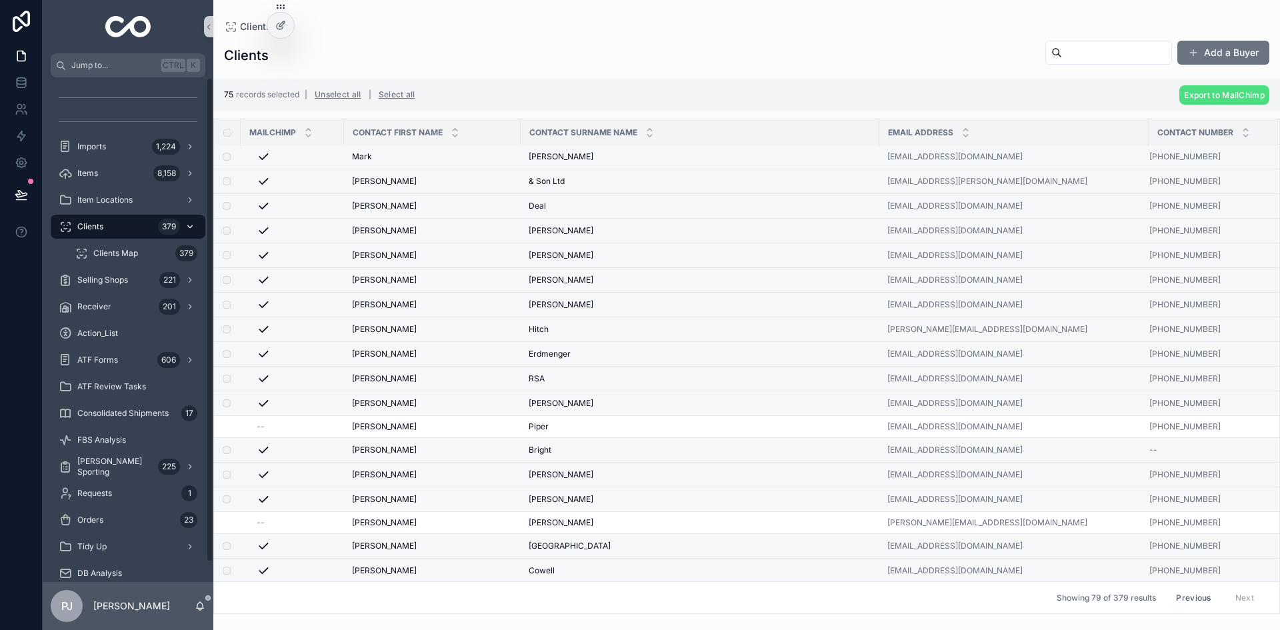
click at [101, 220] on div "Clients 379" at bounding box center [128, 226] width 139 height 21
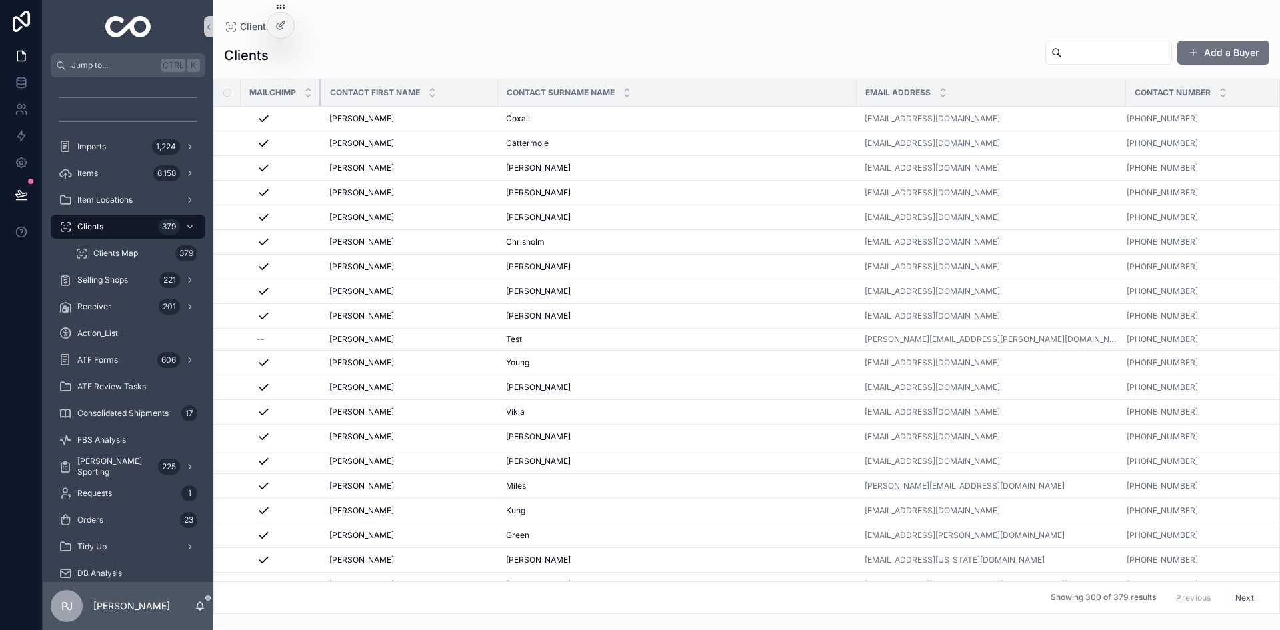
drag, startPoint x: 342, startPoint y: 93, endPoint x: 314, endPoint y: 102, distance: 29.5
click at [314, 102] on th "MailChimp" at bounding box center [281, 92] width 81 height 27
click at [96, 221] on span "Clients" at bounding box center [90, 226] width 26 height 11
click at [1221, 52] on button "Add a Buyer" at bounding box center [1223, 53] width 92 height 24
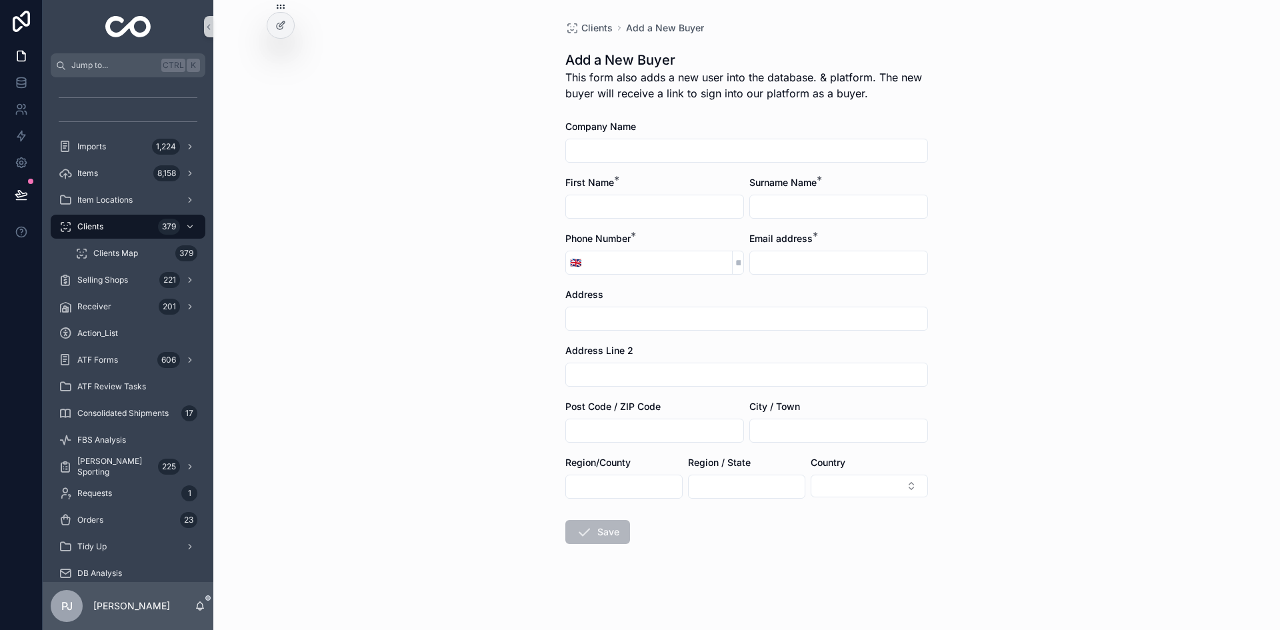
click at [632, 209] on input "scrollable content" at bounding box center [654, 206] width 177 height 19
type input "*****"
type input "********"
click at [604, 264] on input "scrollable content" at bounding box center [658, 262] width 147 height 19
type input "**********"
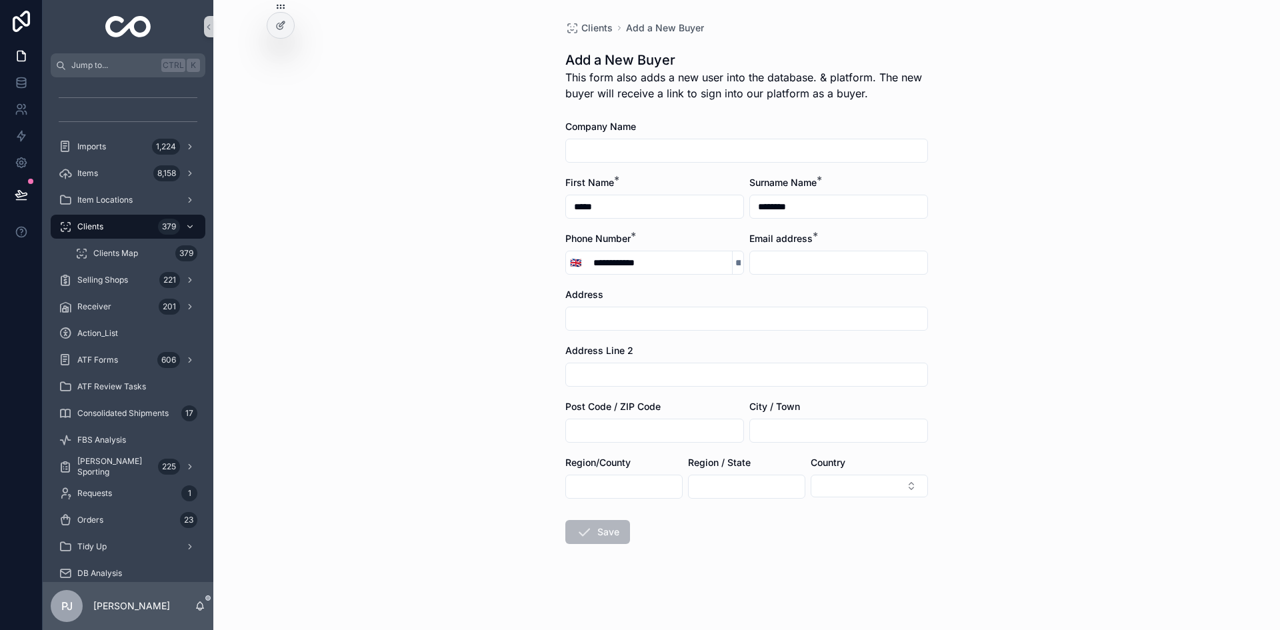
click at [828, 265] on input "scrollable content" at bounding box center [838, 262] width 177 height 19
type input "**********"
click at [1002, 265] on div "**********" at bounding box center [746, 315] width 1066 height 630
click at [1001, 268] on div "**********" at bounding box center [746, 315] width 1066 height 630
click at [609, 539] on button "Save" at bounding box center [597, 532] width 65 height 24
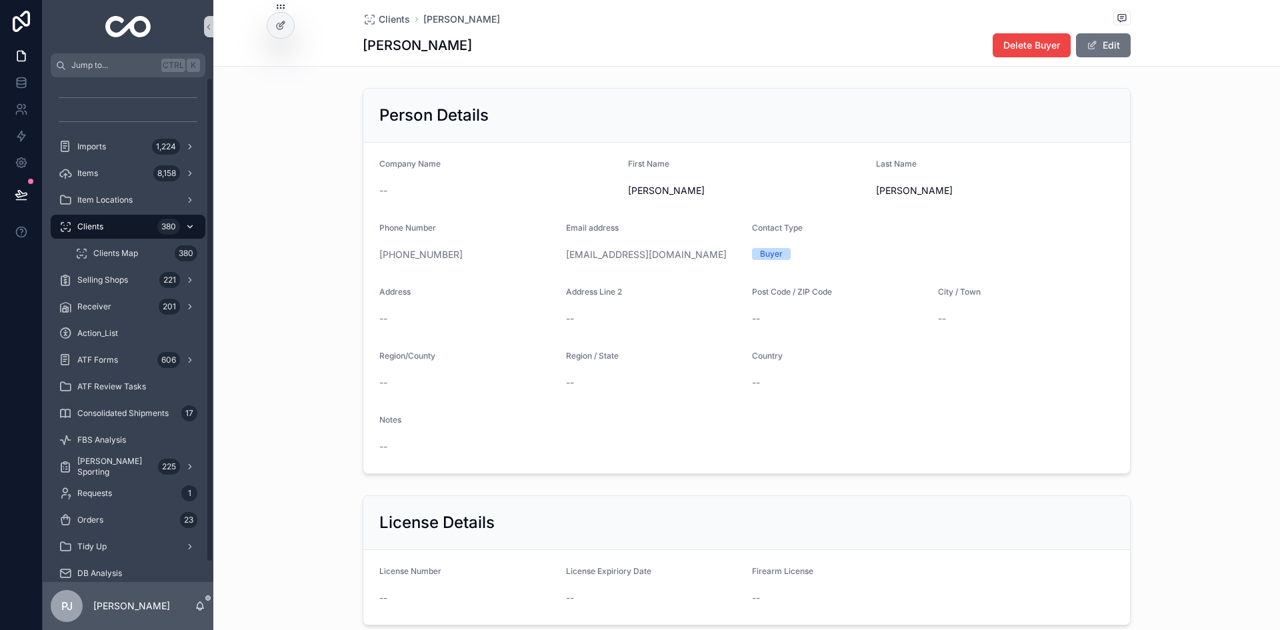
click at [105, 237] on link "Clients 380" at bounding box center [128, 227] width 155 height 24
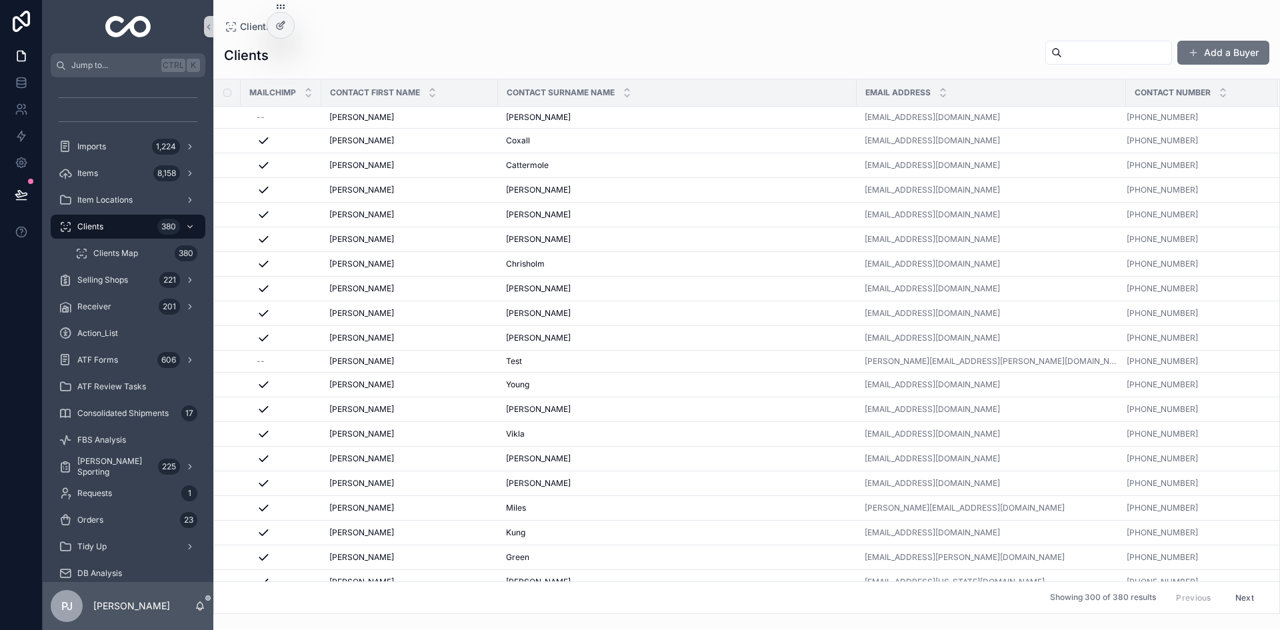
click at [1064, 57] on input "scrollable content" at bounding box center [1116, 52] width 109 height 19
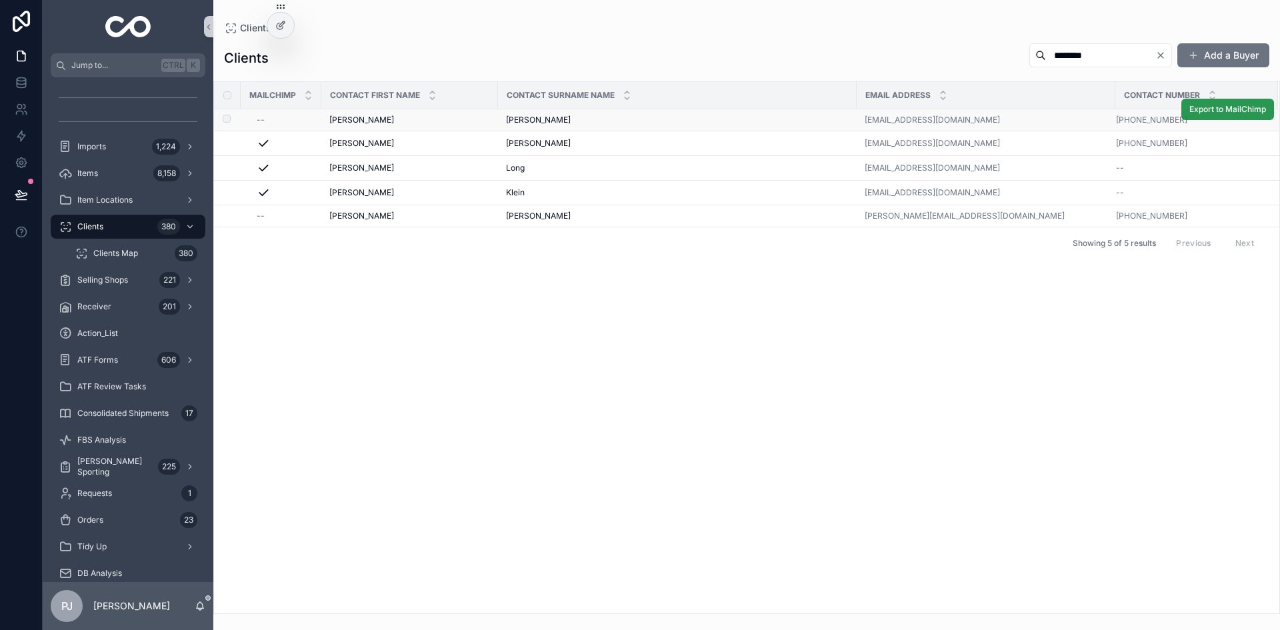
type input "********"
click at [1227, 115] on button "Export to MailChimp" at bounding box center [1227, 109] width 93 height 21
click at [1235, 113] on span "Export to MailChimp" at bounding box center [1227, 109] width 77 height 11
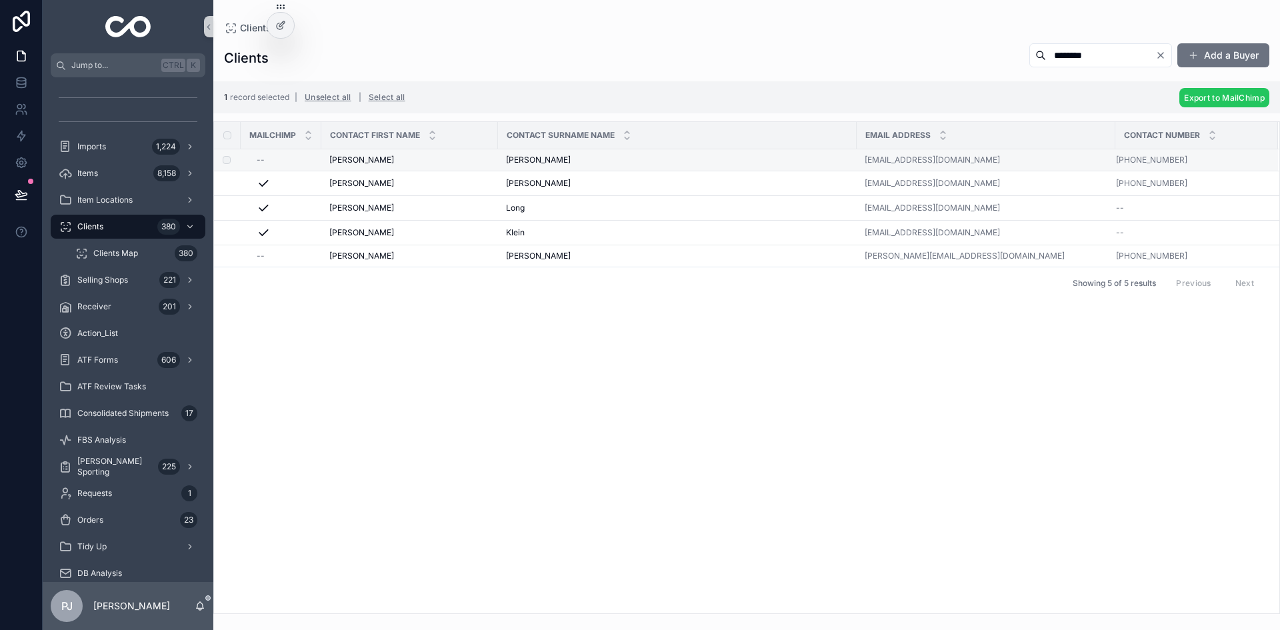
click at [1237, 99] on span "Export to MailChimp" at bounding box center [1224, 98] width 81 height 10
click at [1242, 69] on icon "scrollable content" at bounding box center [1246, 72] width 11 height 11
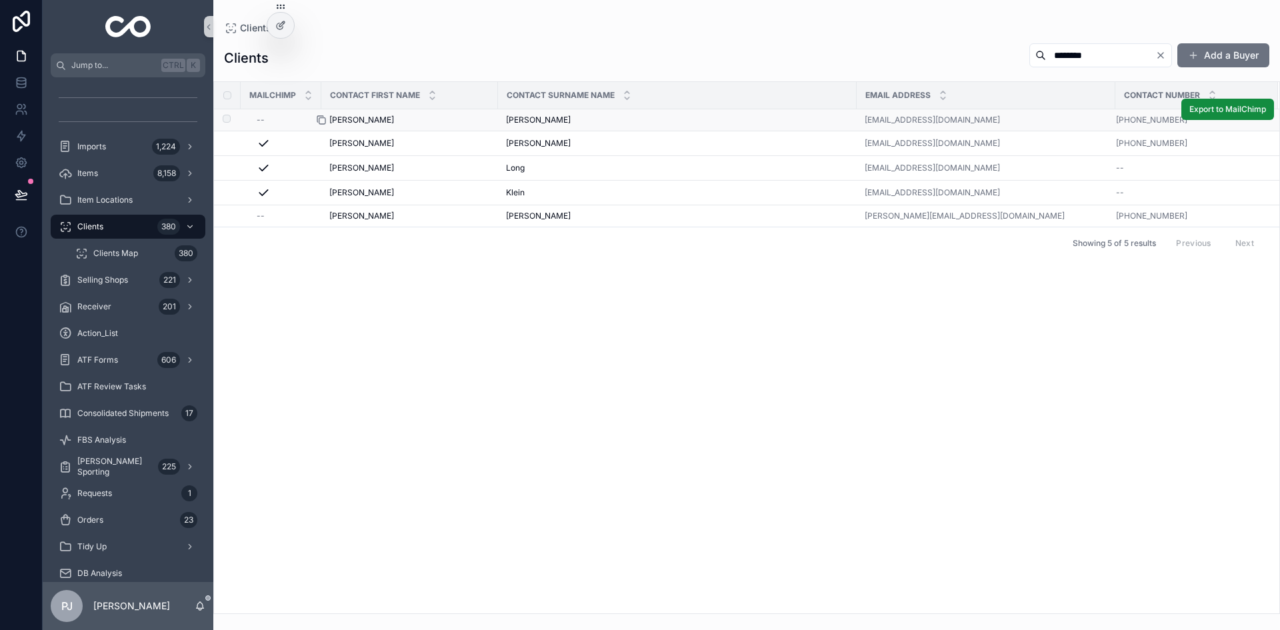
click at [337, 116] on div "scrollable content" at bounding box center [326, 120] width 21 height 11
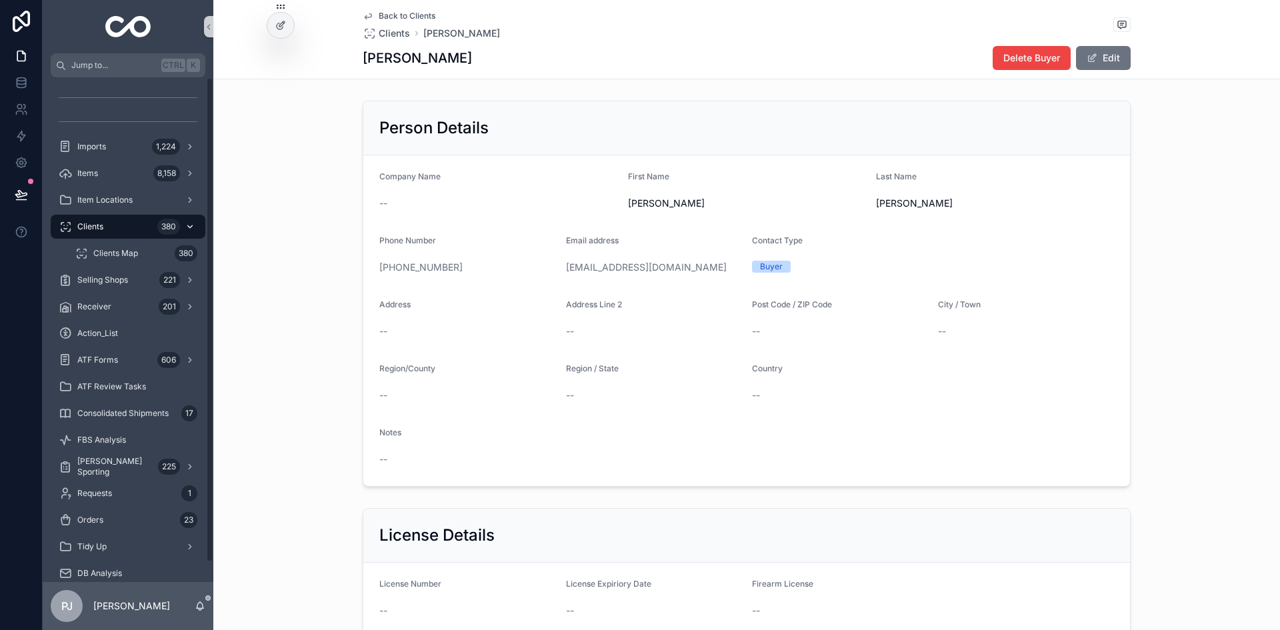
click at [99, 223] on span "Clients" at bounding box center [90, 226] width 26 height 11
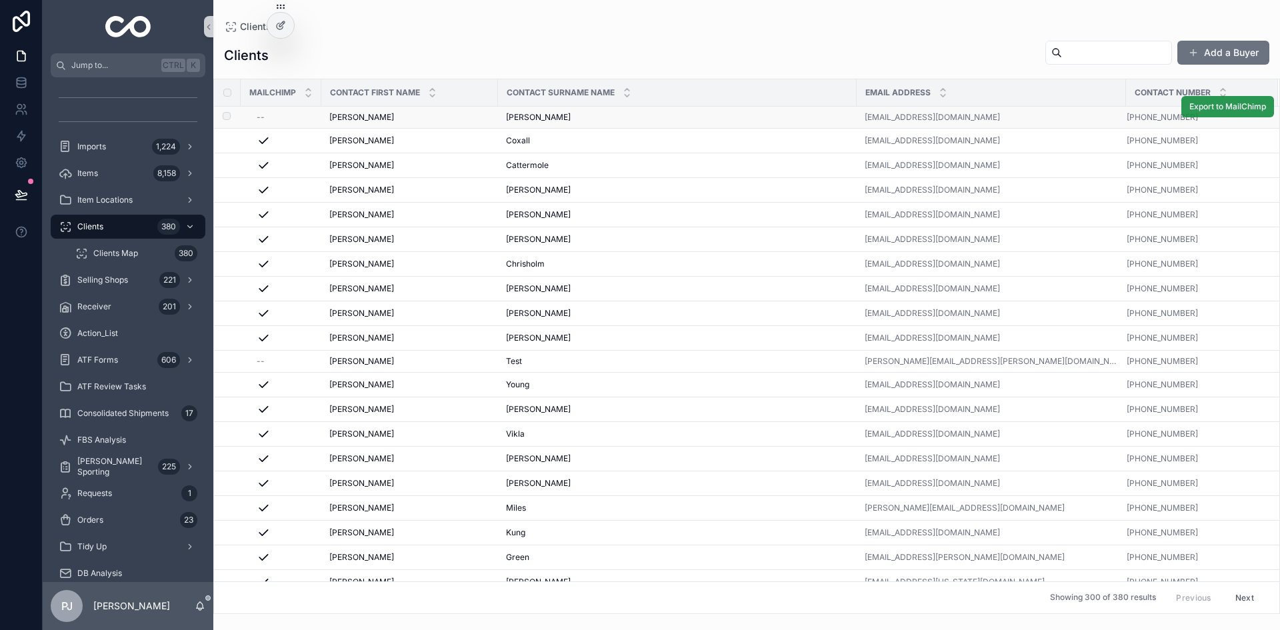
click at [1201, 111] on span "Export to MailChimp" at bounding box center [1227, 106] width 77 height 11
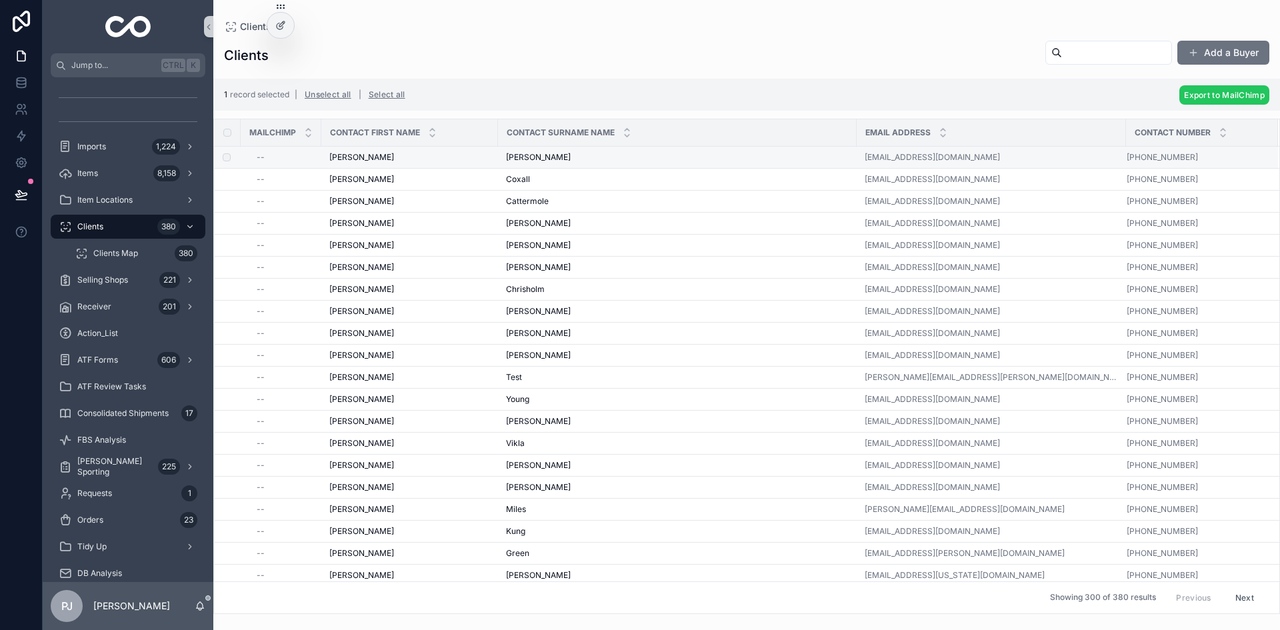
click at [1260, 100] on button "Export to MailChimp" at bounding box center [1224, 94] width 90 height 19
click at [1244, 69] on icon "scrollable content" at bounding box center [1246, 69] width 11 height 11
click at [97, 229] on span "Clients" at bounding box center [90, 226] width 26 height 11
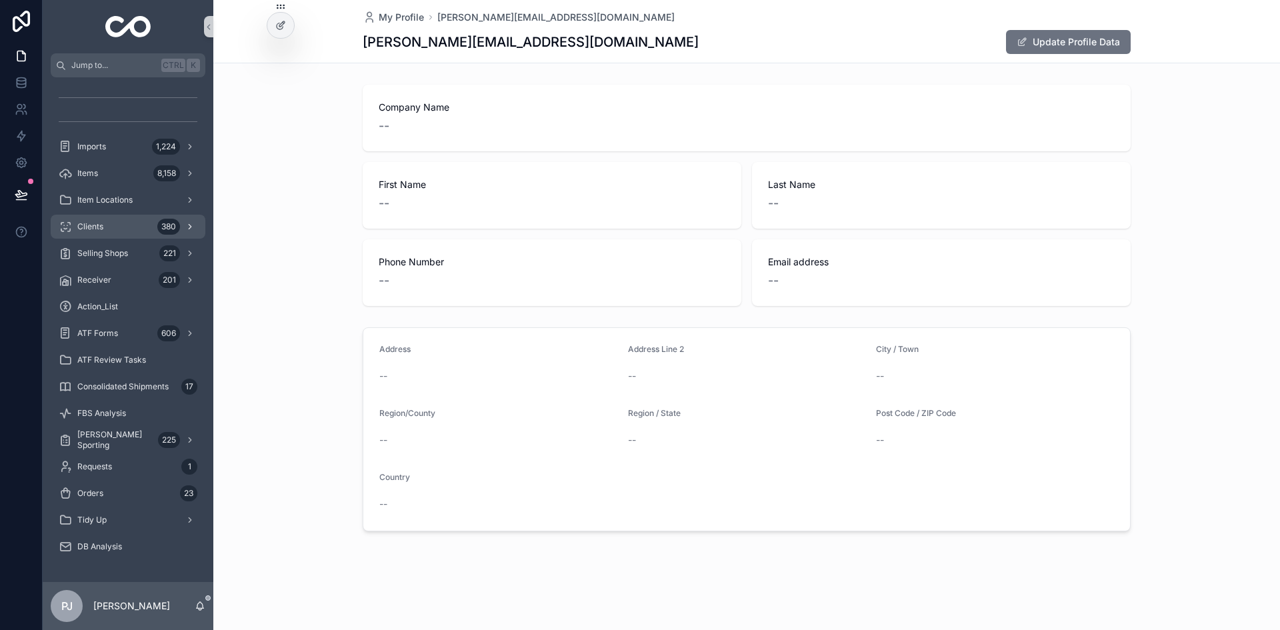
click at [105, 223] on div "Clients 380" at bounding box center [128, 226] width 139 height 21
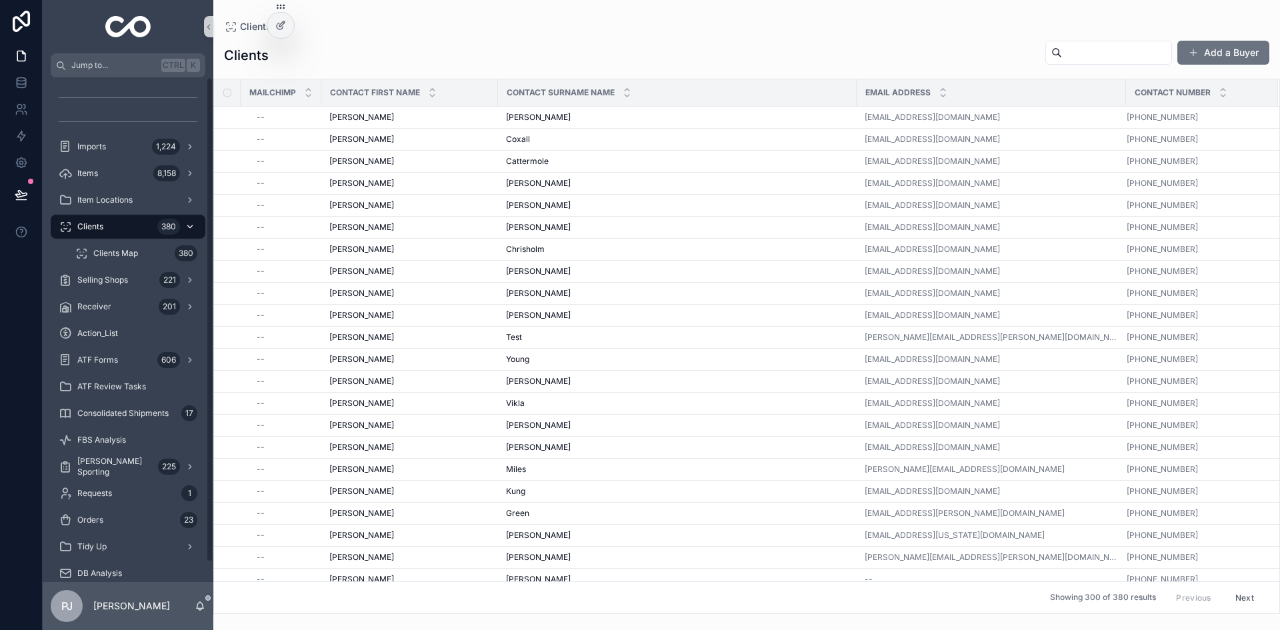
click at [111, 224] on div "Clients 380" at bounding box center [128, 226] width 139 height 21
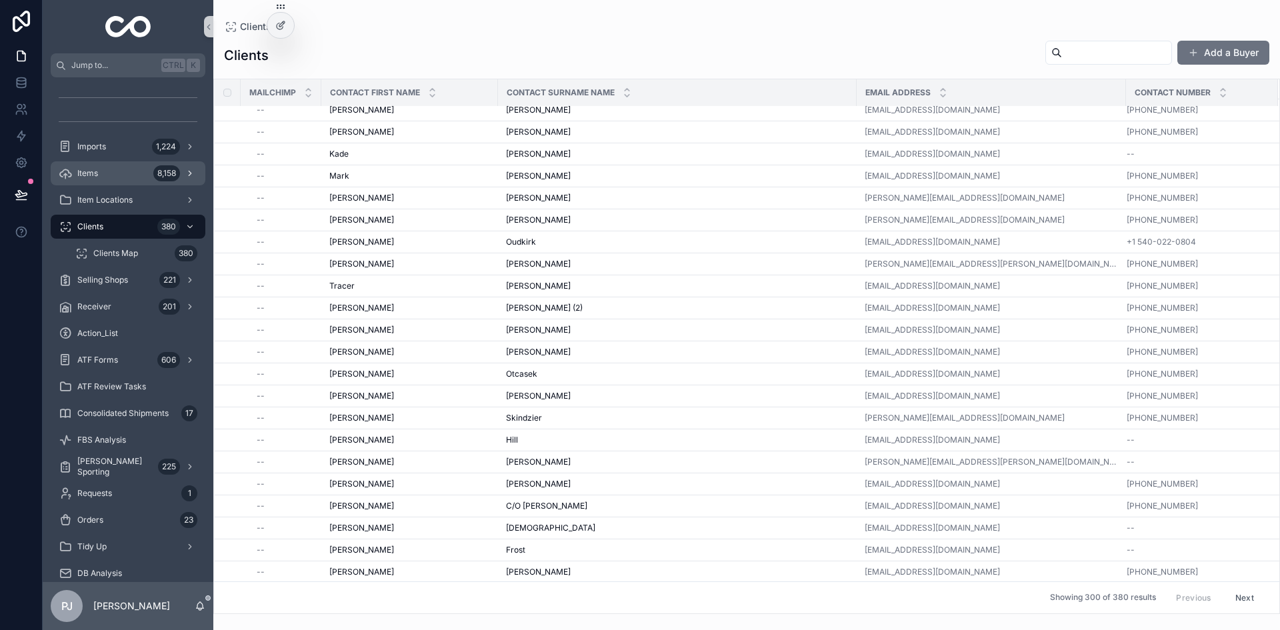
scroll to position [2133, 0]
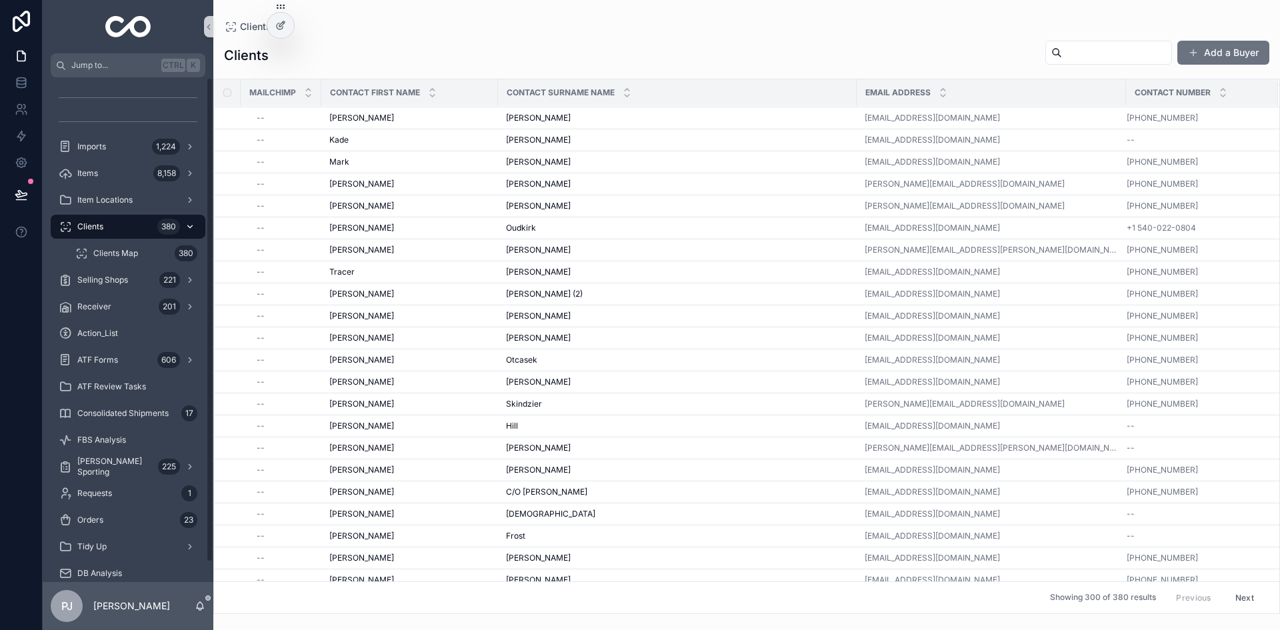
click at [87, 223] on span "Clients" at bounding box center [90, 226] width 26 height 11
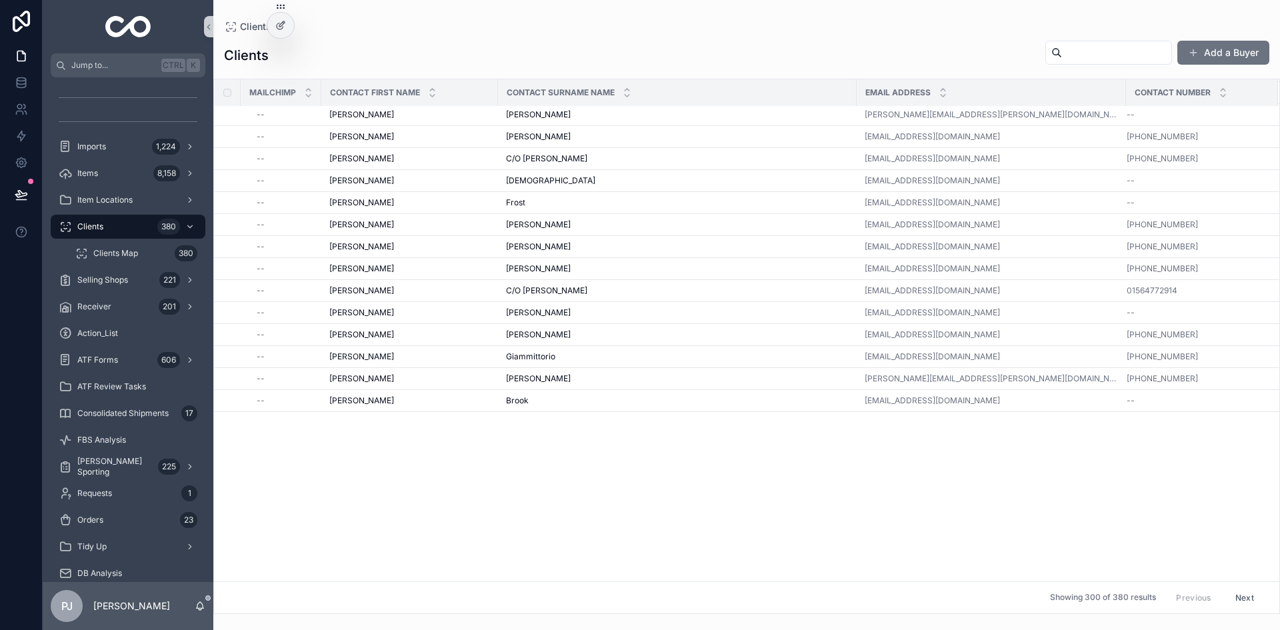
scroll to position [2000, 0]
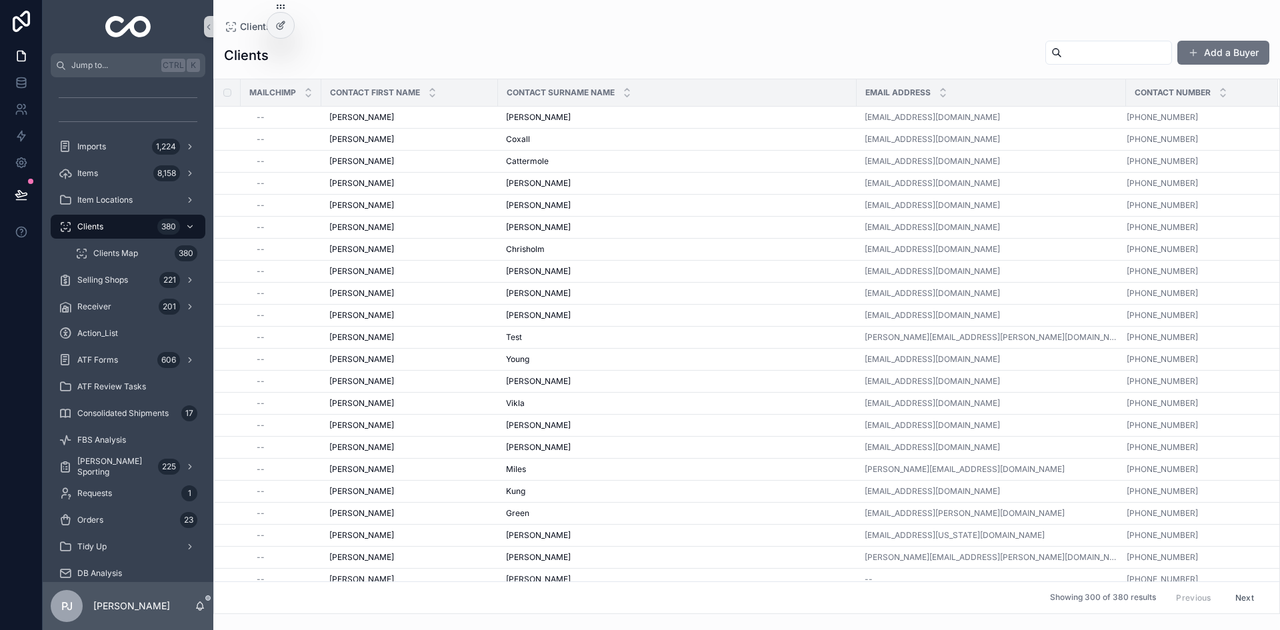
click at [411, 26] on div "Clients" at bounding box center [746, 26] width 1045 height 11
click at [196, 605] on icon "scrollable content" at bounding box center [200, 606] width 11 height 11
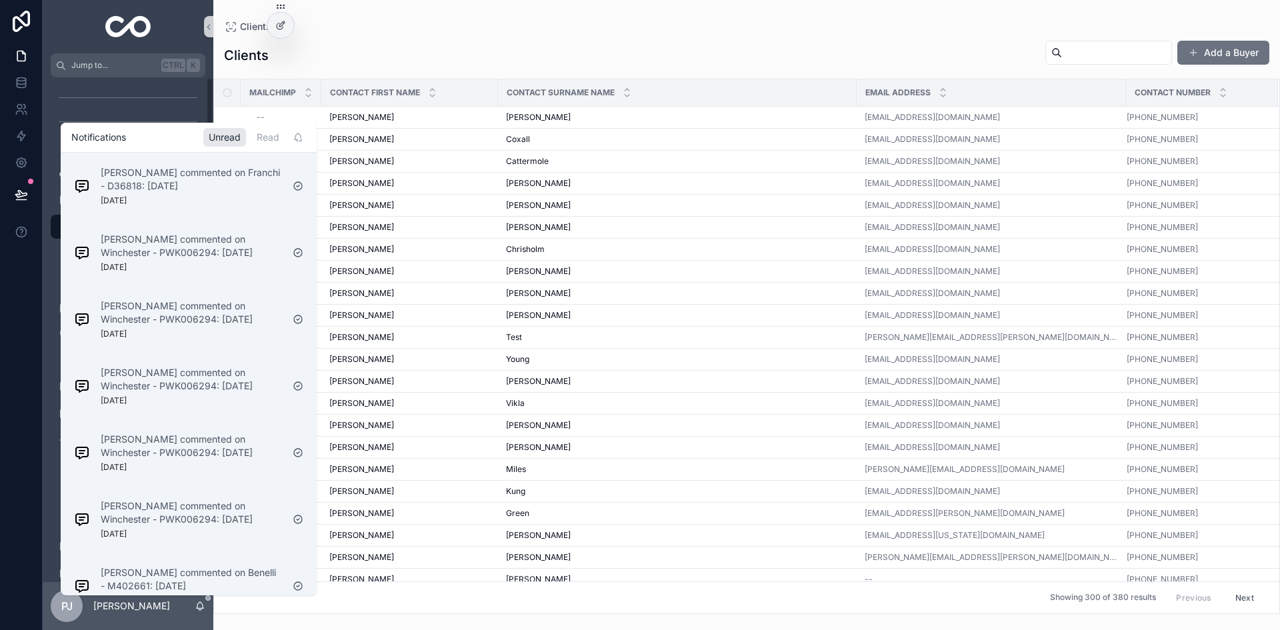
click at [385, 11] on div "Clients Clients Add a Buyer MailChimp Contact First Name Contact Surname Name E…" at bounding box center [746, 307] width 1066 height 614
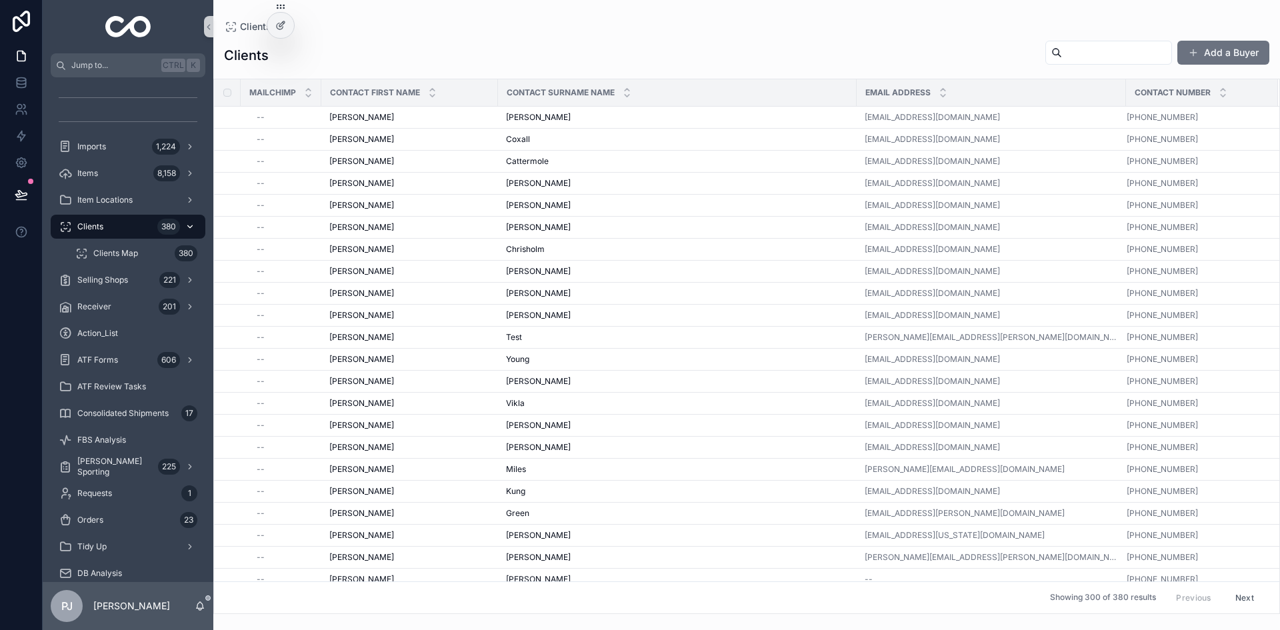
click at [101, 229] on span "Clients" at bounding box center [90, 226] width 26 height 11
click at [394, 33] on div "Clients Add a Buyer MailChimp Contact First Name Contact Surname Name Email add…" at bounding box center [746, 323] width 1066 height 582
click at [99, 221] on div "Clients 380" at bounding box center [128, 226] width 139 height 21
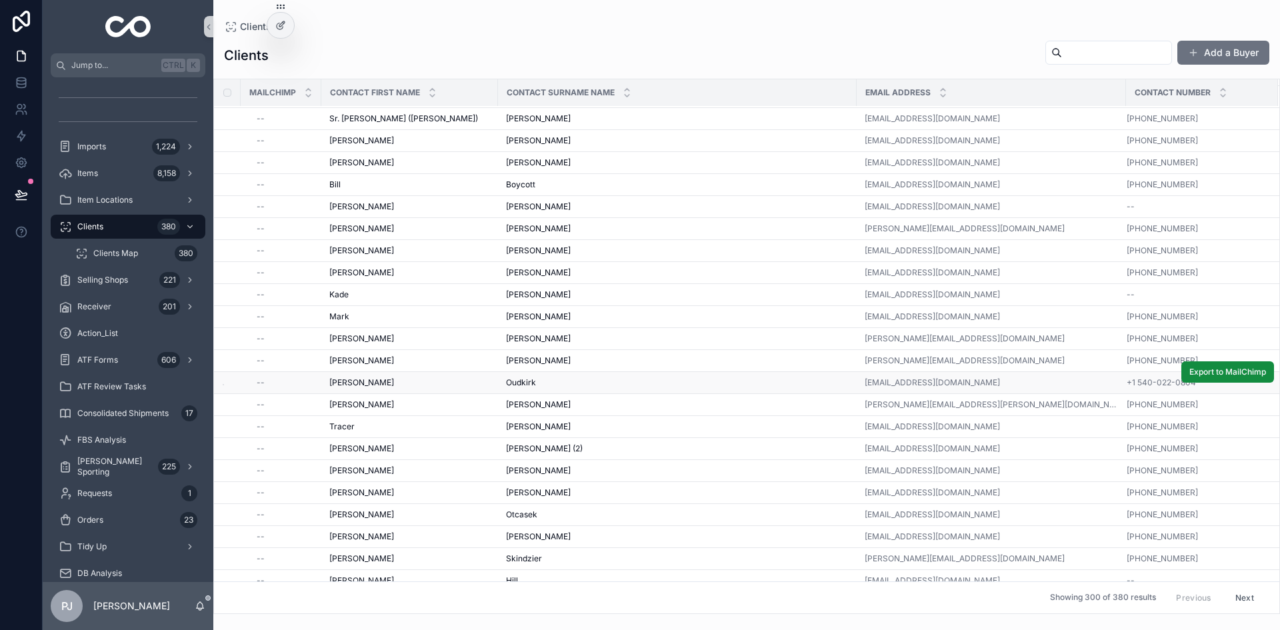
scroll to position [2066, 0]
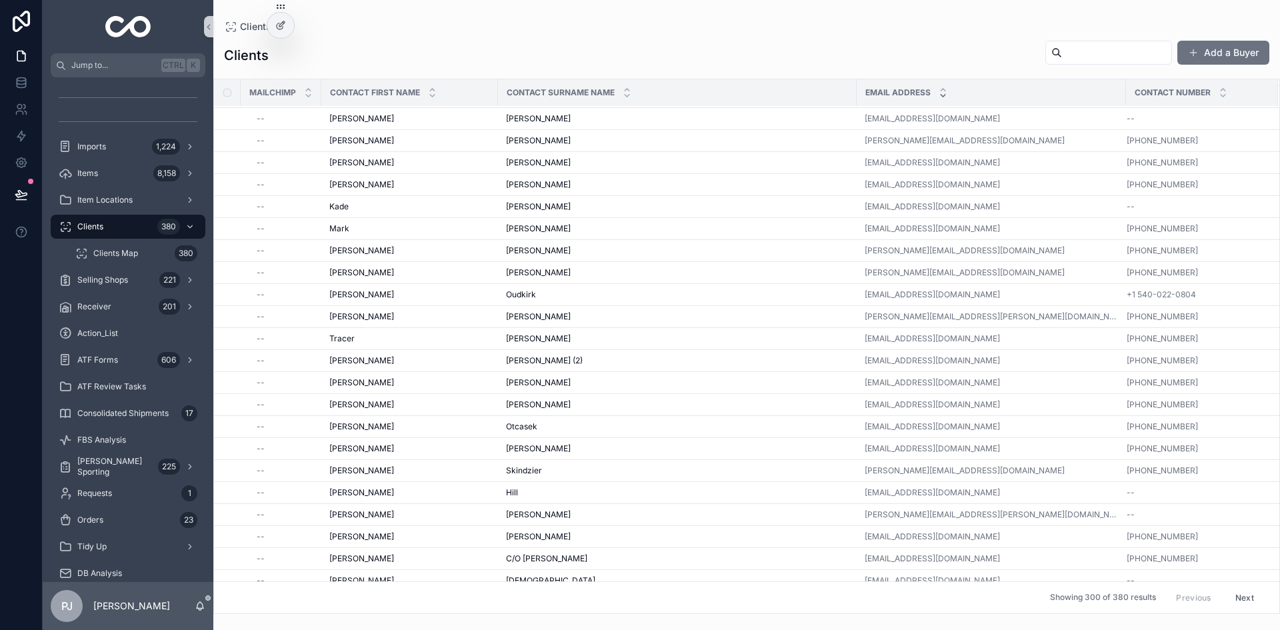
click at [943, 91] on icon "scrollable content" at bounding box center [943, 89] width 9 height 9
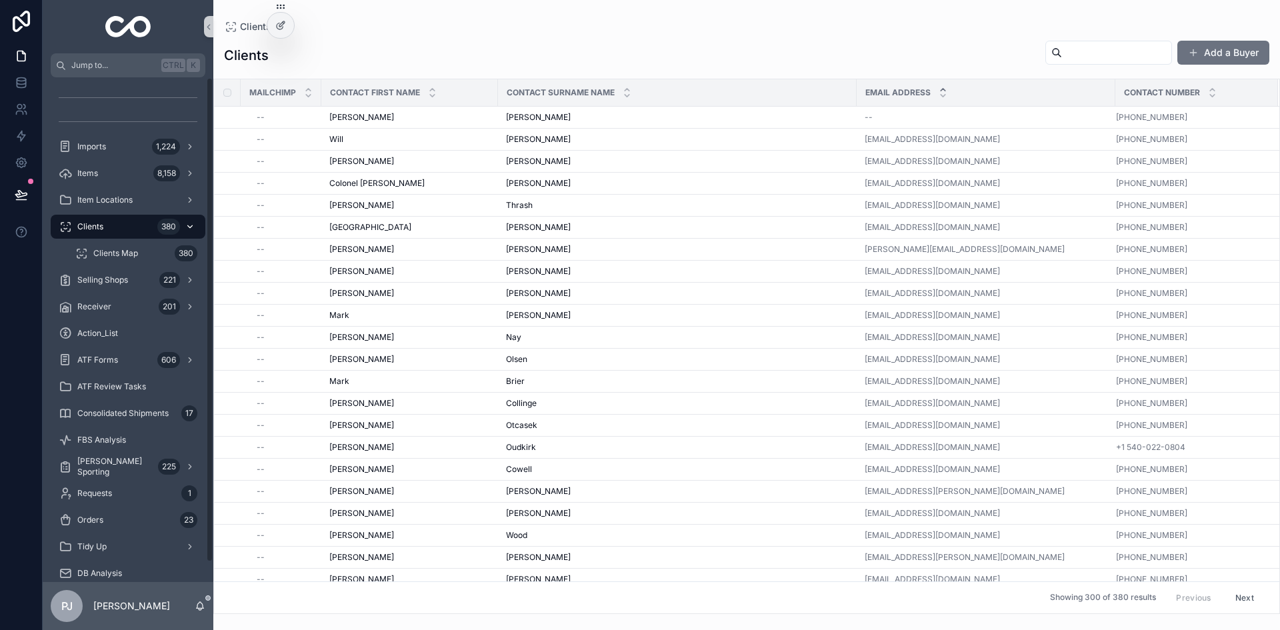
click at [96, 221] on span "Clients" at bounding box center [90, 226] width 26 height 11
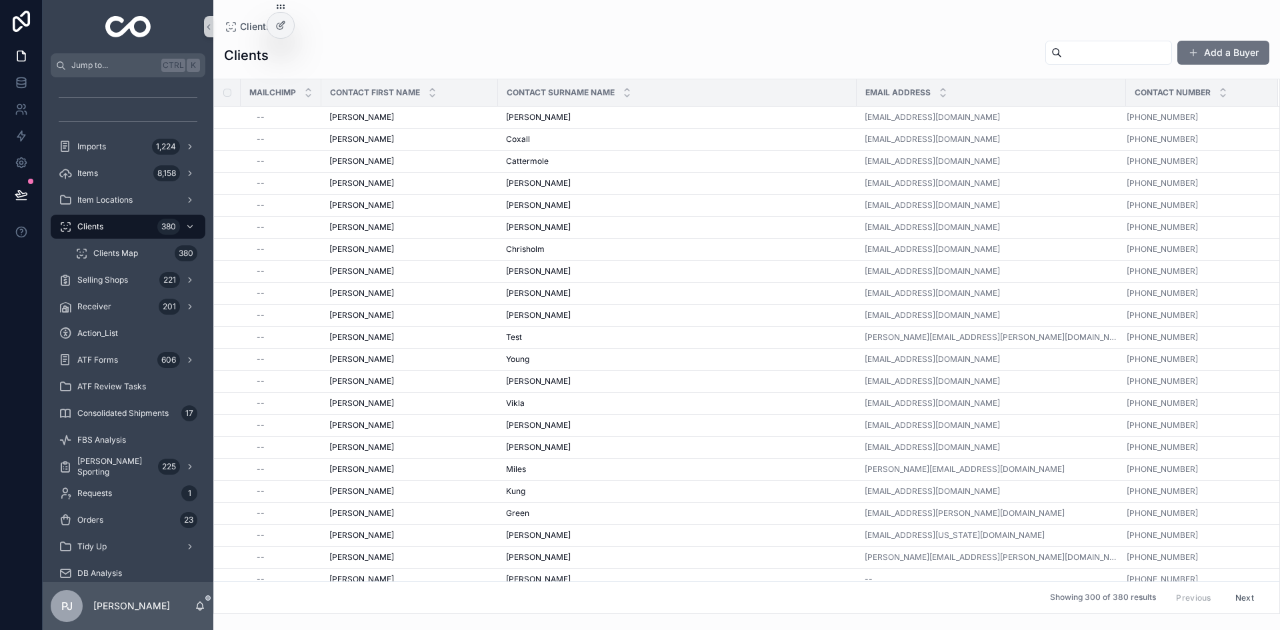
click at [435, 28] on div "Clients" at bounding box center [746, 26] width 1045 height 11
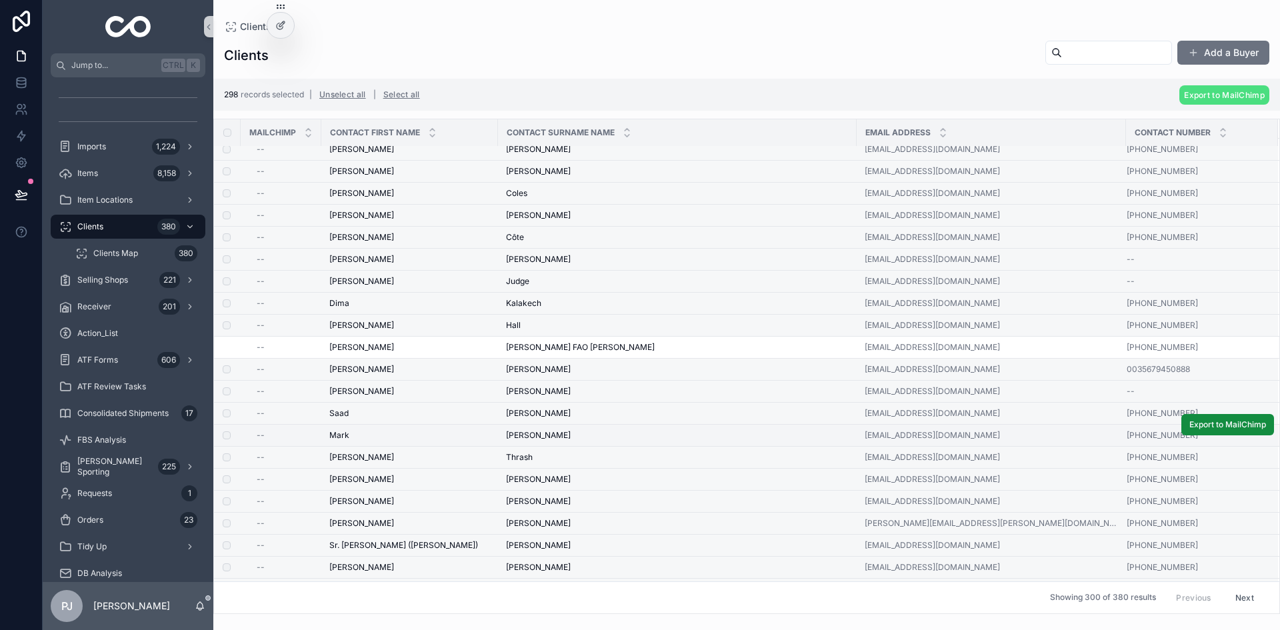
scroll to position [1600, 0]
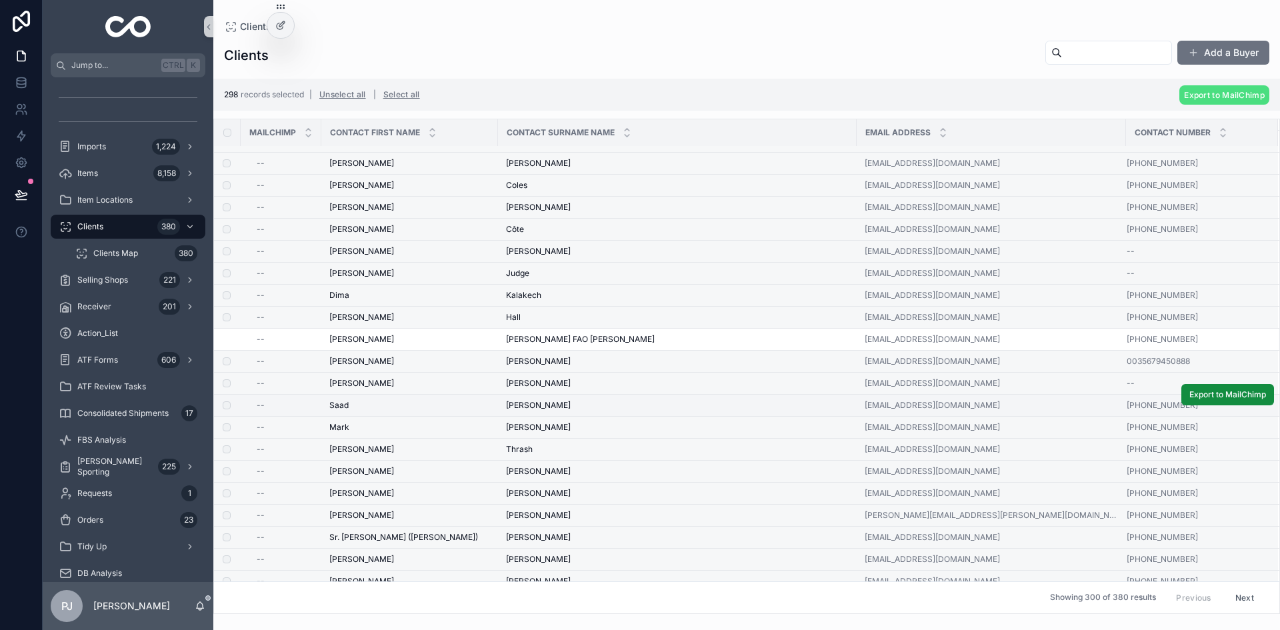
click at [221, 407] on label "scrollable content" at bounding box center [219, 405] width 8 height 8
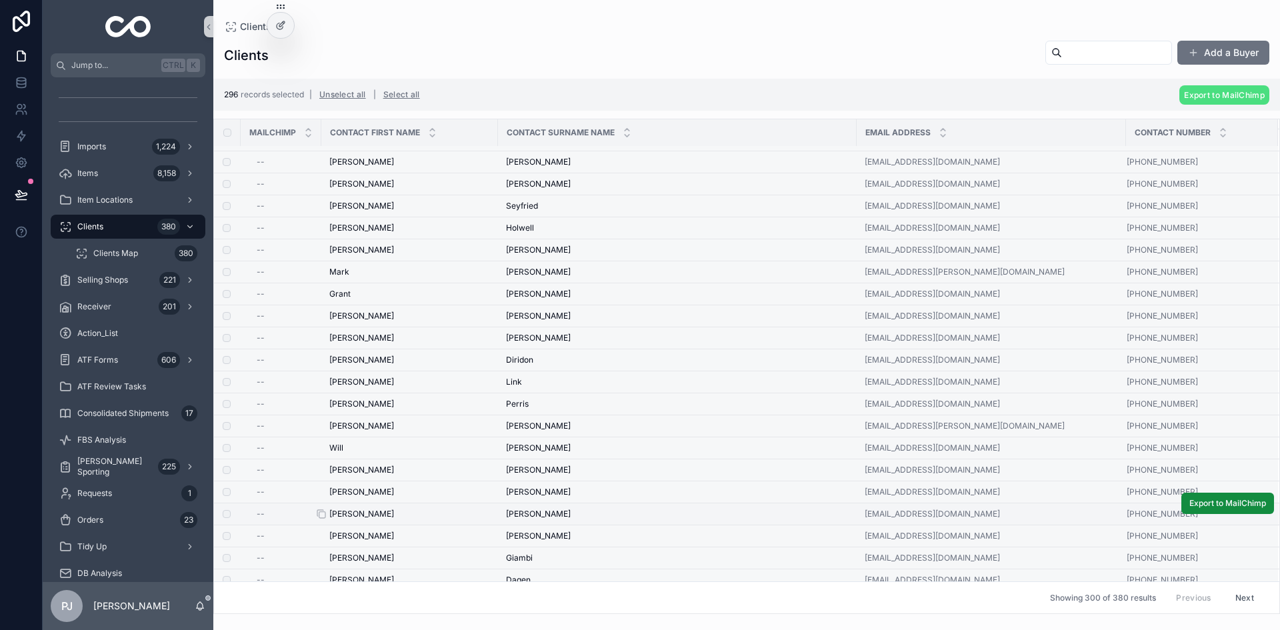
scroll to position [6164, 0]
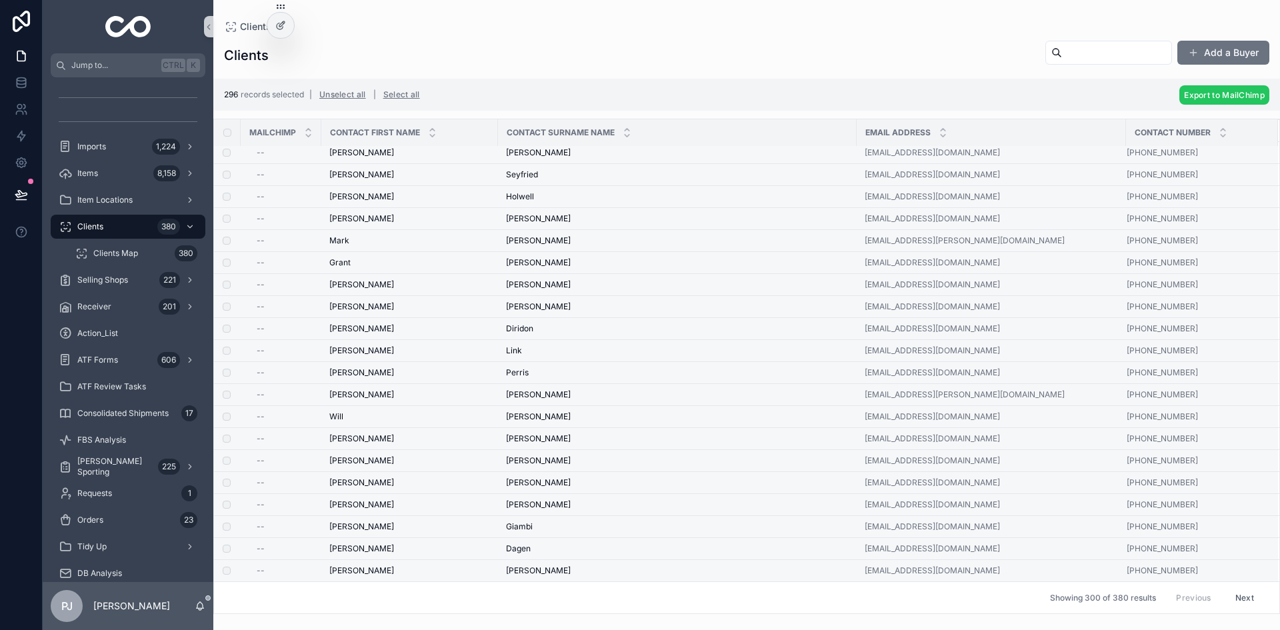
click at [1215, 93] on span "Export to MailChimp" at bounding box center [1224, 95] width 81 height 10
click at [1244, 73] on icon "scrollable content" at bounding box center [1246, 69] width 11 height 11
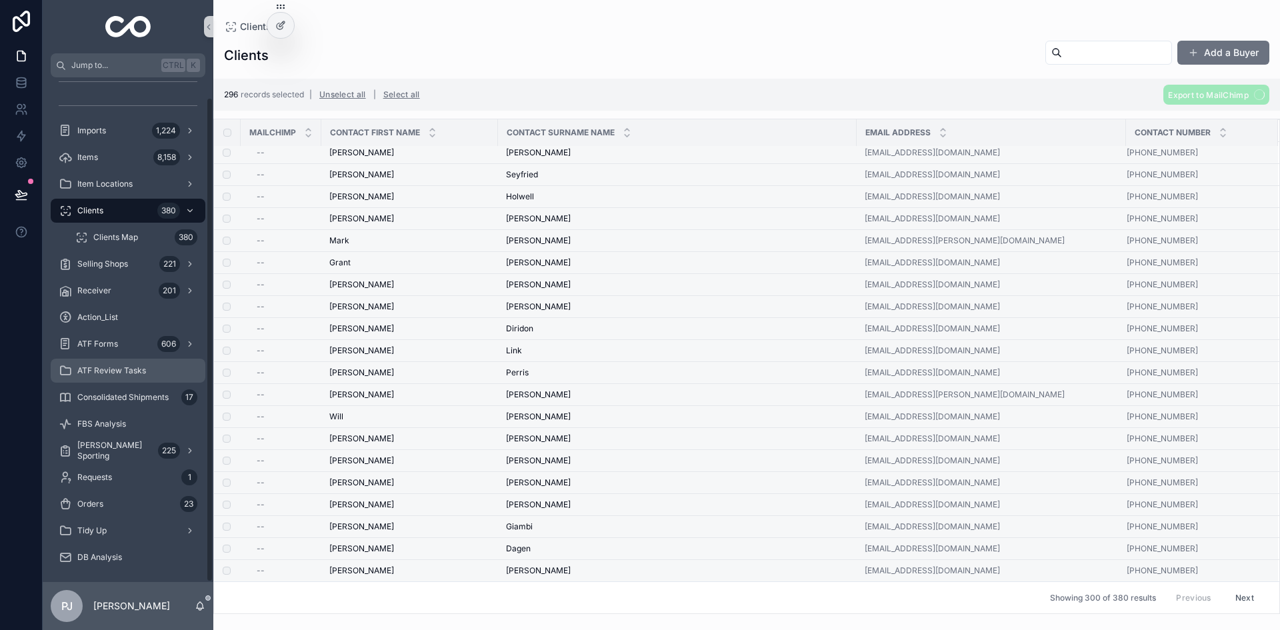
scroll to position [21, 0]
click at [115, 495] on div "Orders 23" at bounding box center [128, 499] width 139 height 21
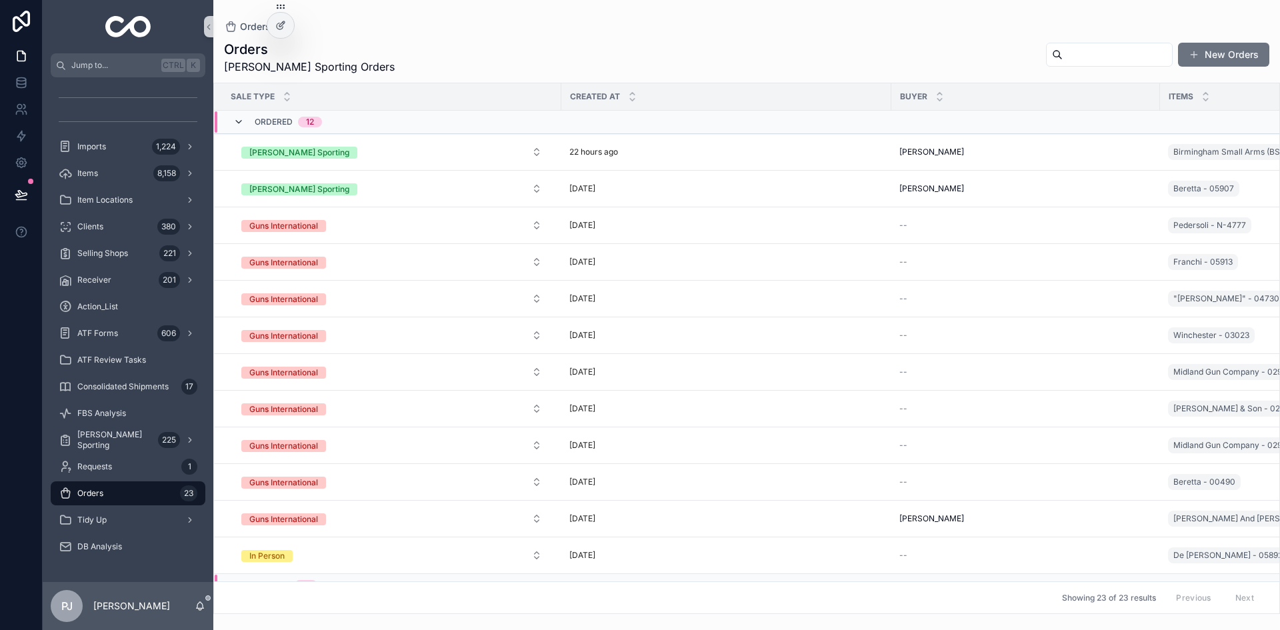
click at [241, 121] on icon "scrollable content" at bounding box center [238, 122] width 11 height 11
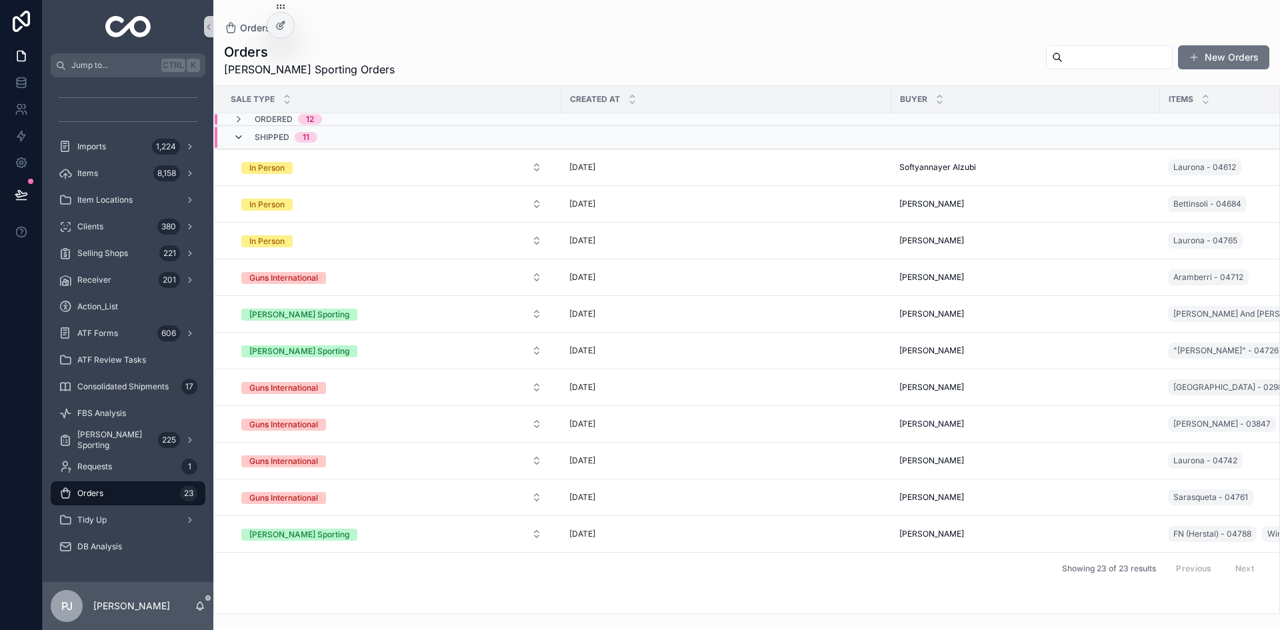
click at [239, 137] on icon "scrollable content" at bounding box center [238, 137] width 11 height 11
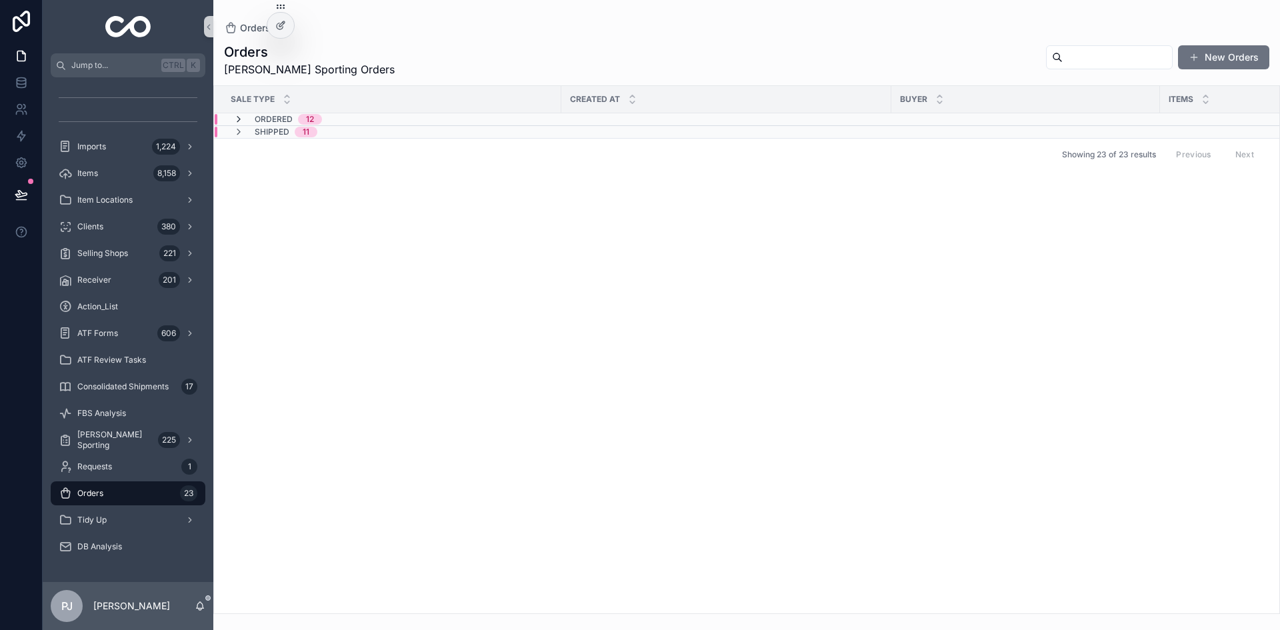
click at [241, 119] on icon "scrollable content" at bounding box center [238, 119] width 11 height 11
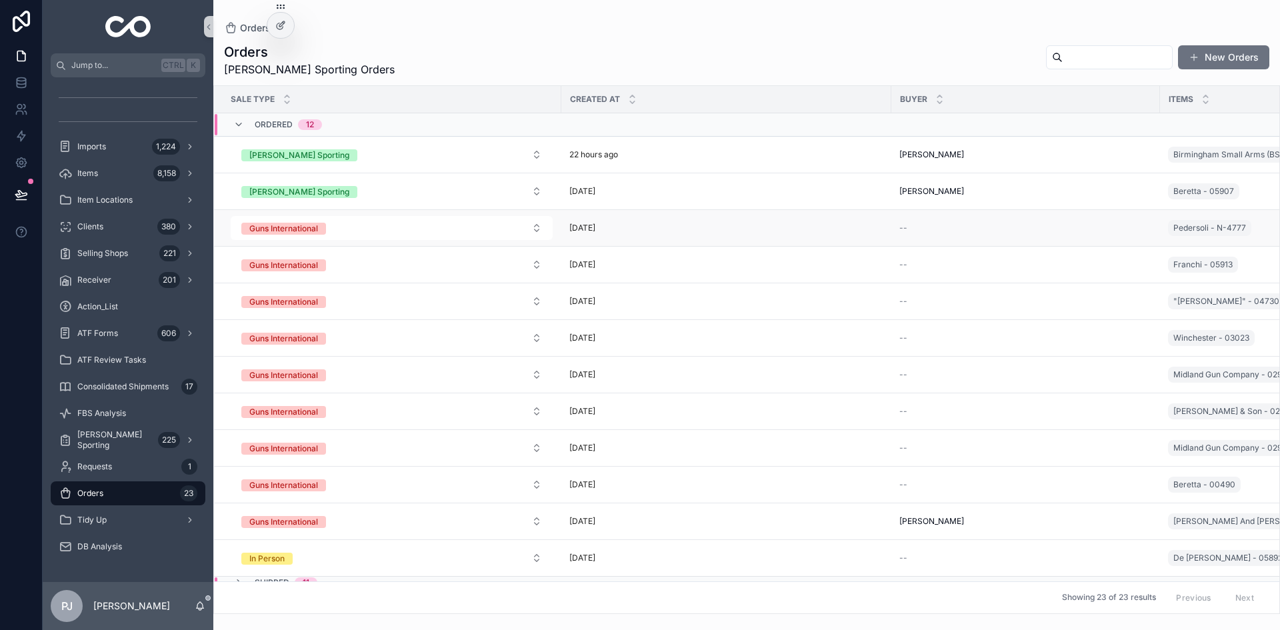
click at [756, 231] on div "[DATE]" at bounding box center [726, 228] width 314 height 11
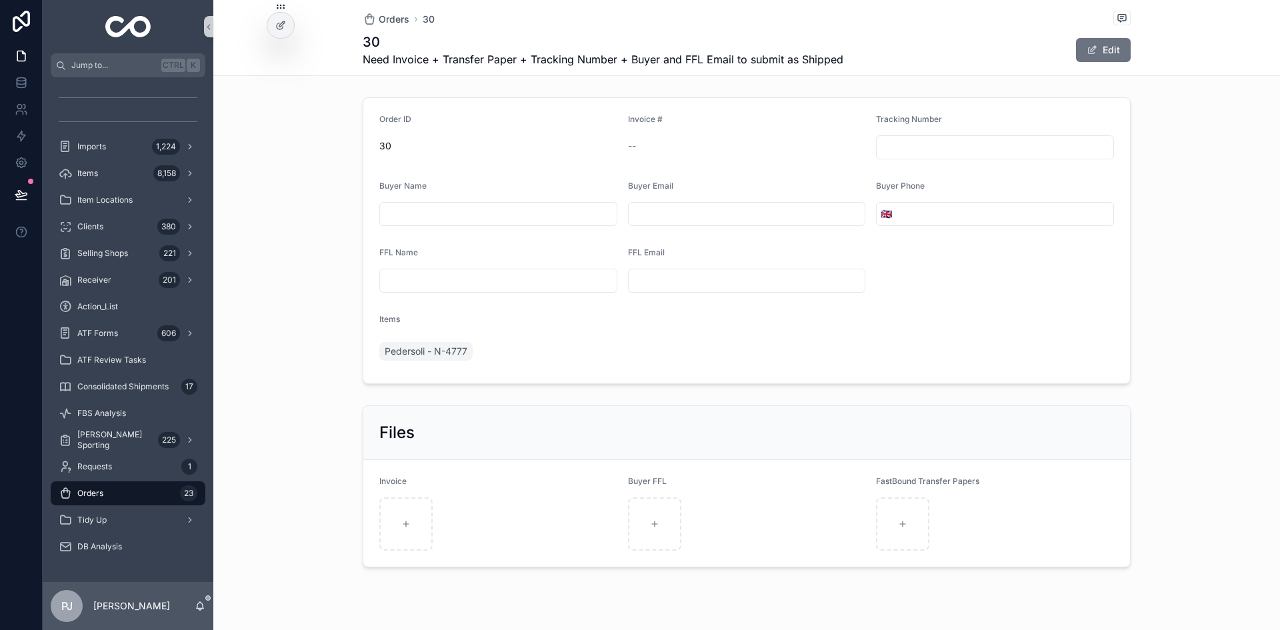
click at [1198, 155] on div "Order ID 30 Invoice # -- Tracking Number Buyer Name Buyer Email Buyer Phone 🇬🇧 …" at bounding box center [746, 240] width 1066 height 297
click at [427, 210] on input "scrollable content" at bounding box center [498, 214] width 237 height 19
click at [102, 230] on span "Clients" at bounding box center [90, 226] width 26 height 11
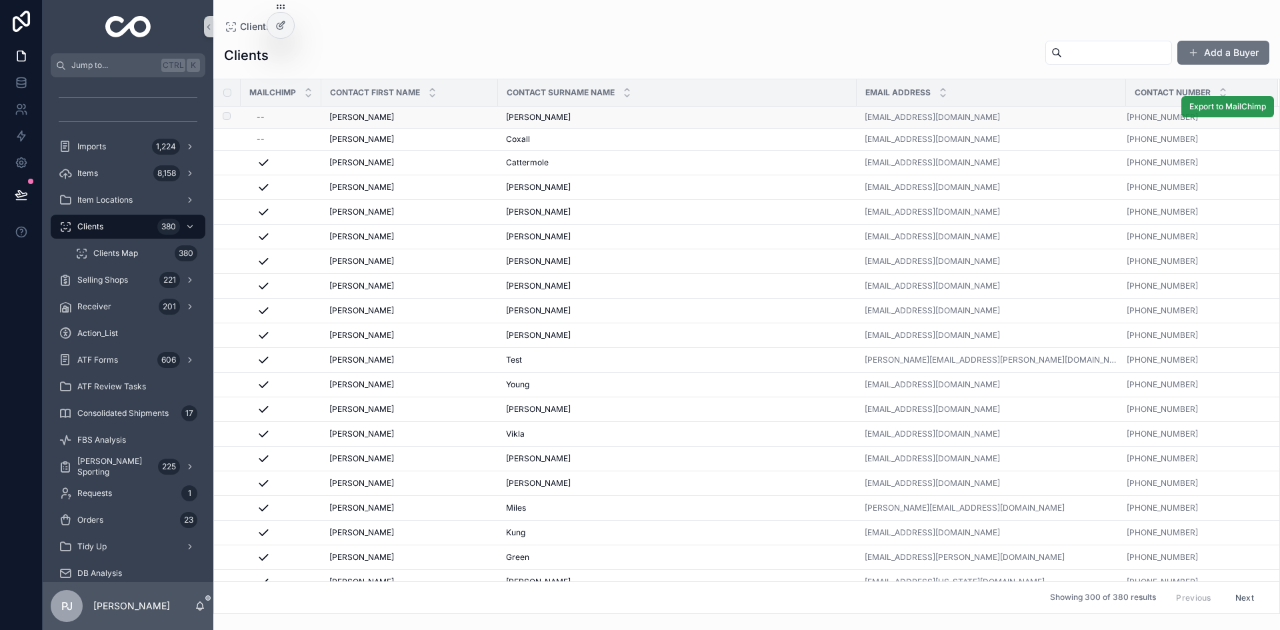
click at [1204, 113] on button "Export to MailChimp" at bounding box center [1227, 106] width 93 height 21
